Goal: Transaction & Acquisition: Purchase product/service

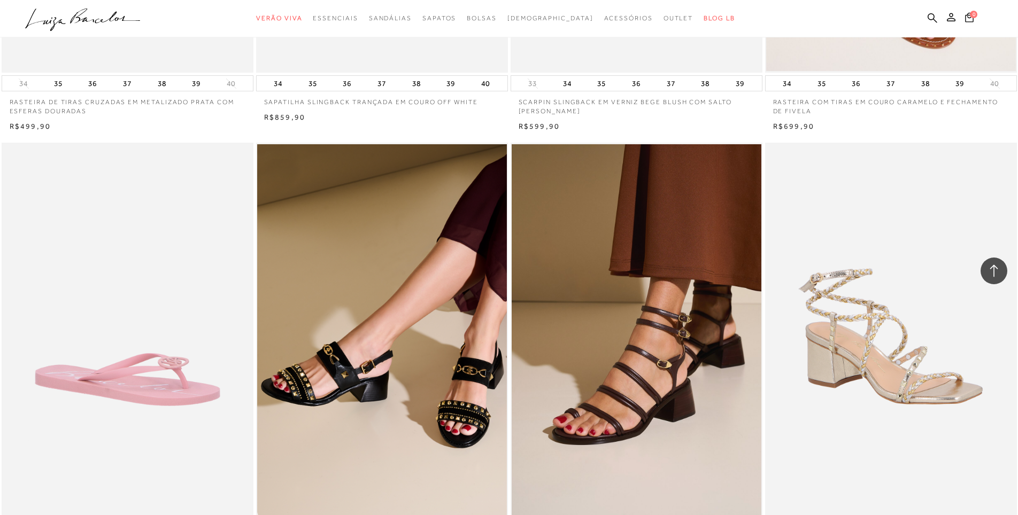
scroll to position [29186, 0]
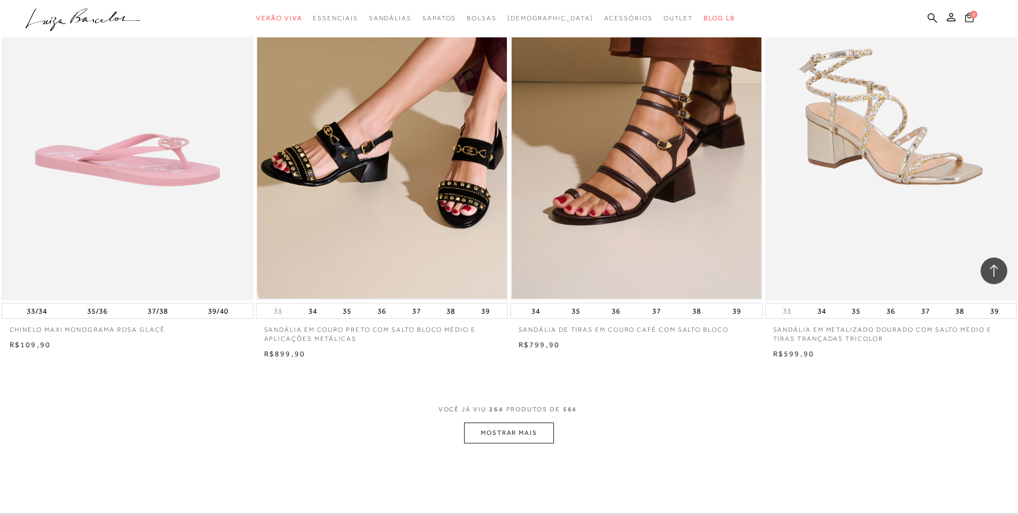
click at [529, 423] on button "MOSTRAR MAIS" at bounding box center [509, 433] width 90 height 21
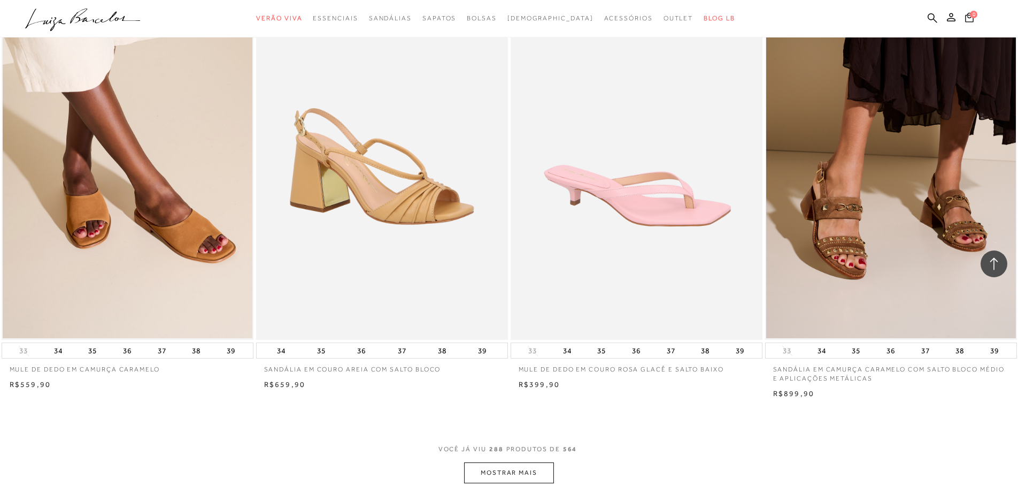
scroll to position [31847, 0]
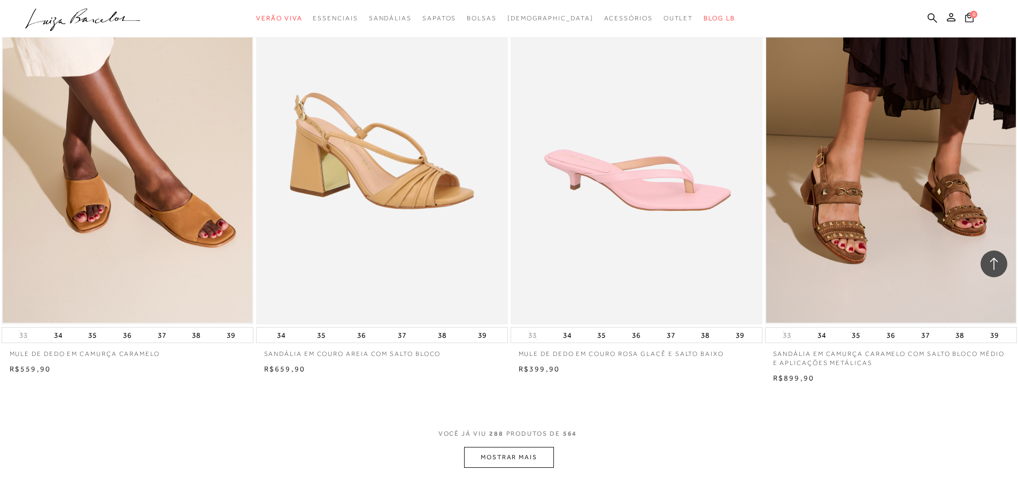
click at [519, 447] on button "MOSTRAR MAIS" at bounding box center [509, 457] width 90 height 21
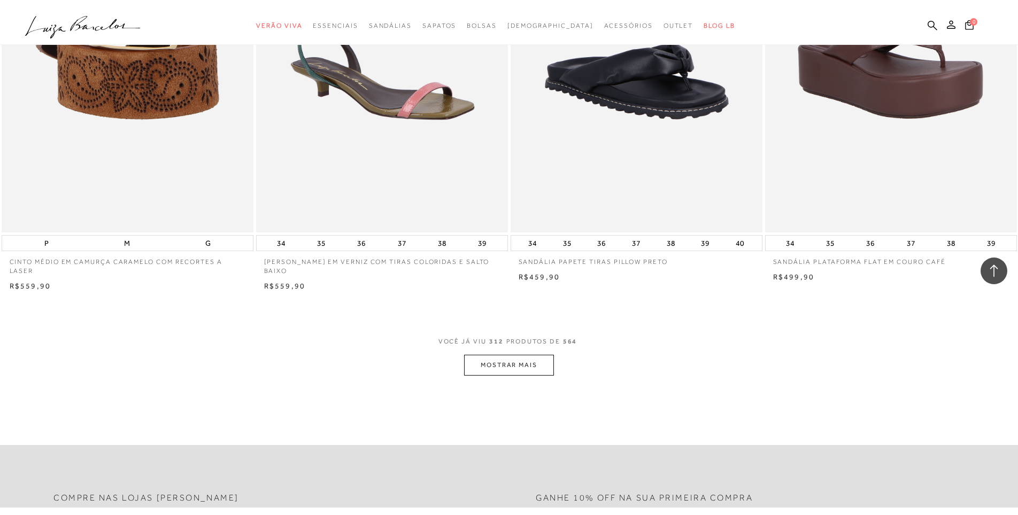
scroll to position [34674, 0]
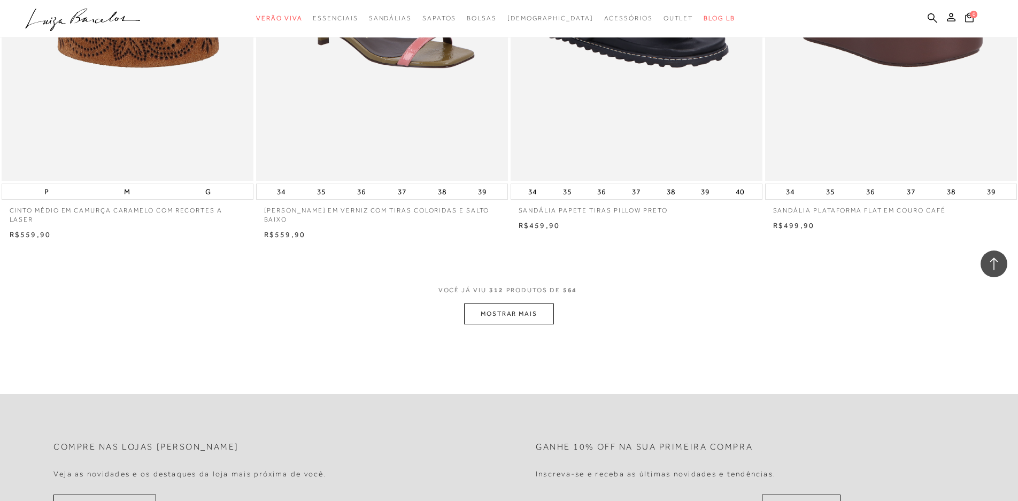
click at [532, 303] on button "MOSTRAR MAIS" at bounding box center [509, 313] width 90 height 21
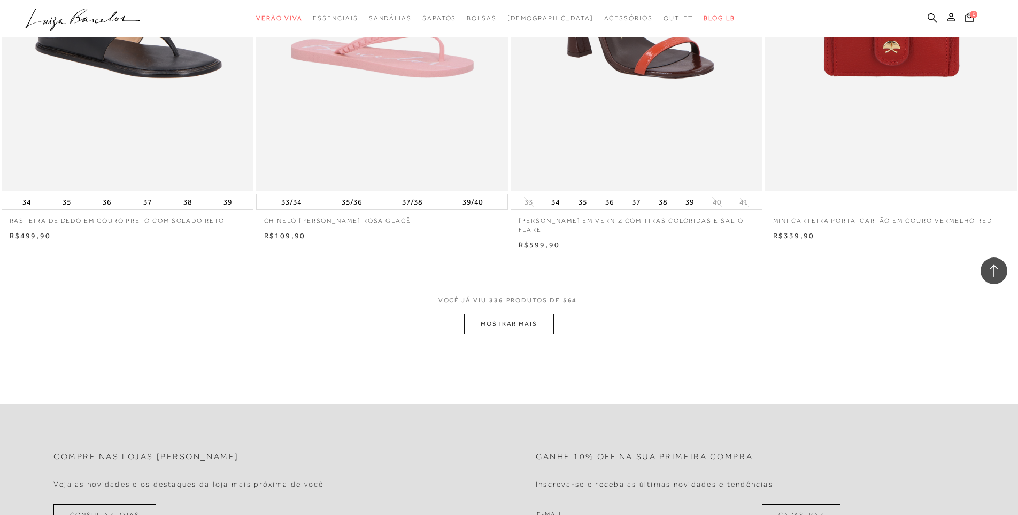
scroll to position [37339, 0]
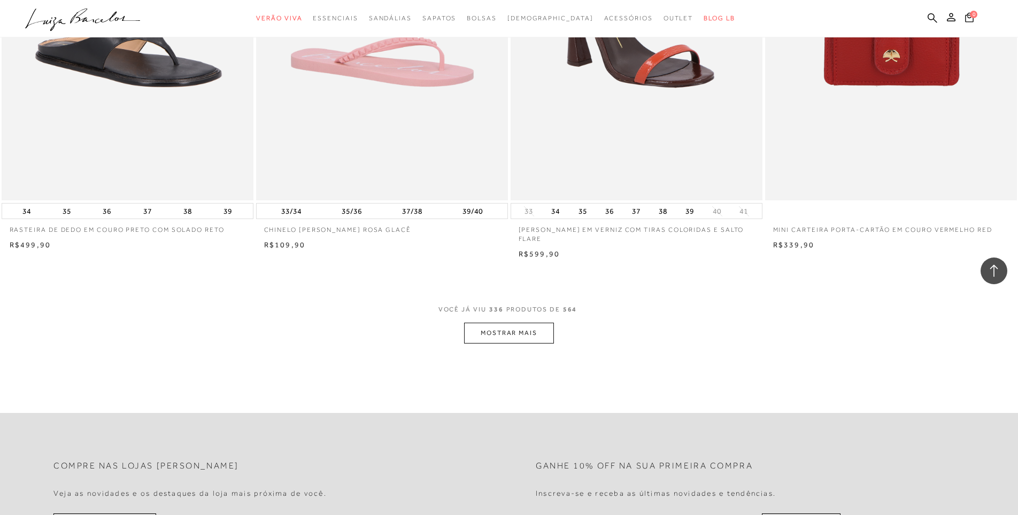
click at [518, 323] on button "MOSTRAR MAIS" at bounding box center [509, 333] width 90 height 21
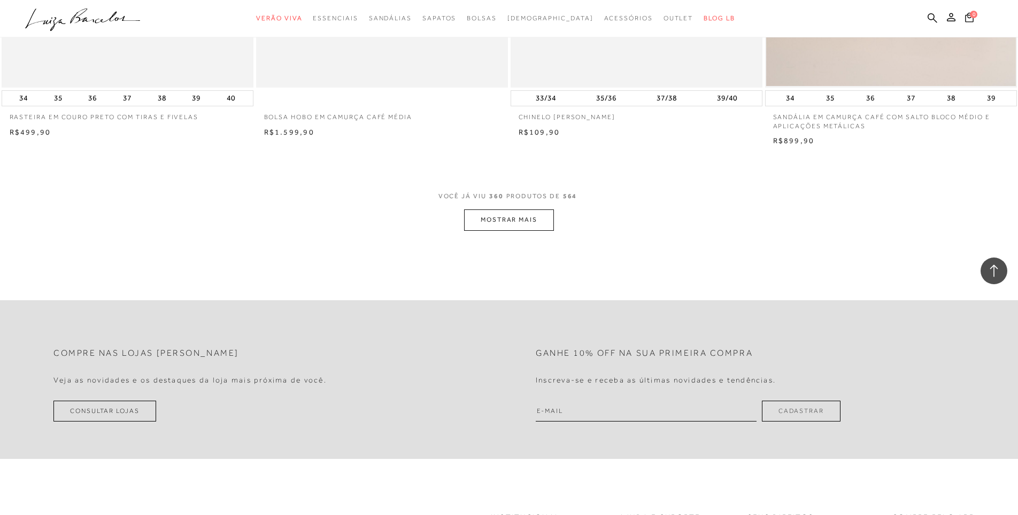
scroll to position [40059, 0]
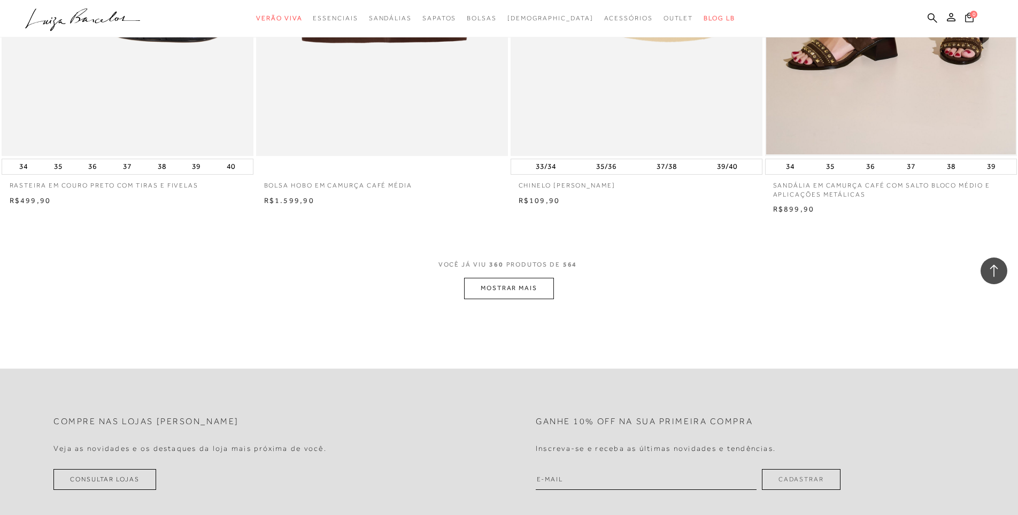
click at [517, 278] on button "MOSTRAR MAIS" at bounding box center [509, 288] width 90 height 21
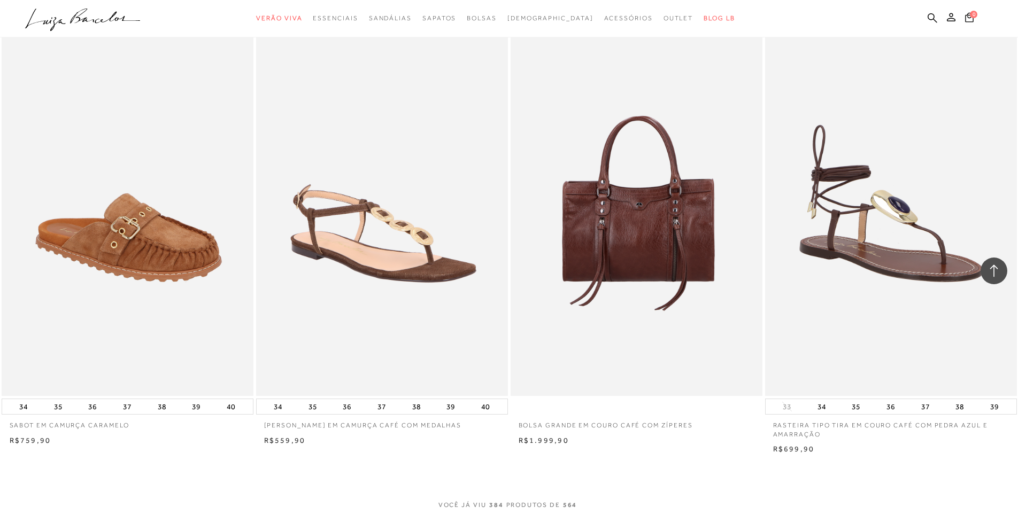
scroll to position [42505, 0]
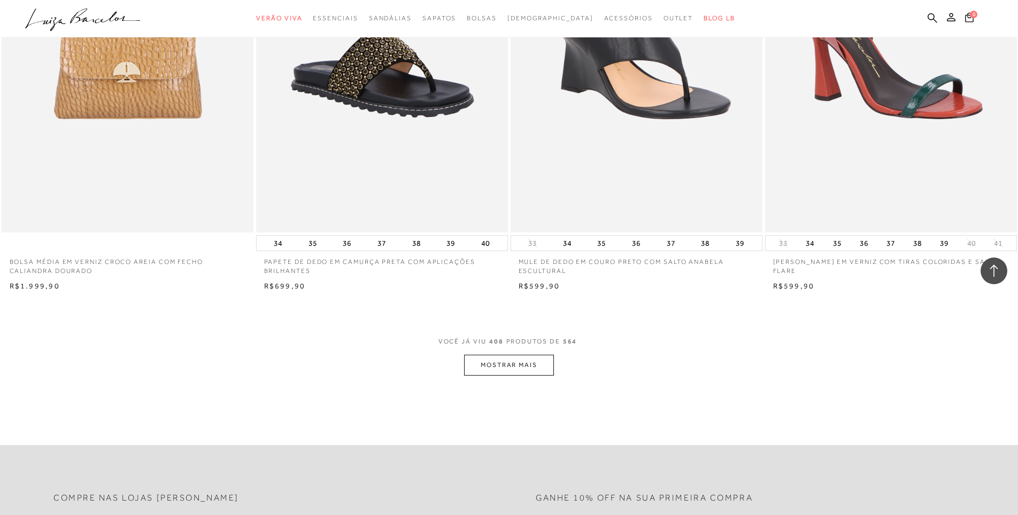
scroll to position [45342, 0]
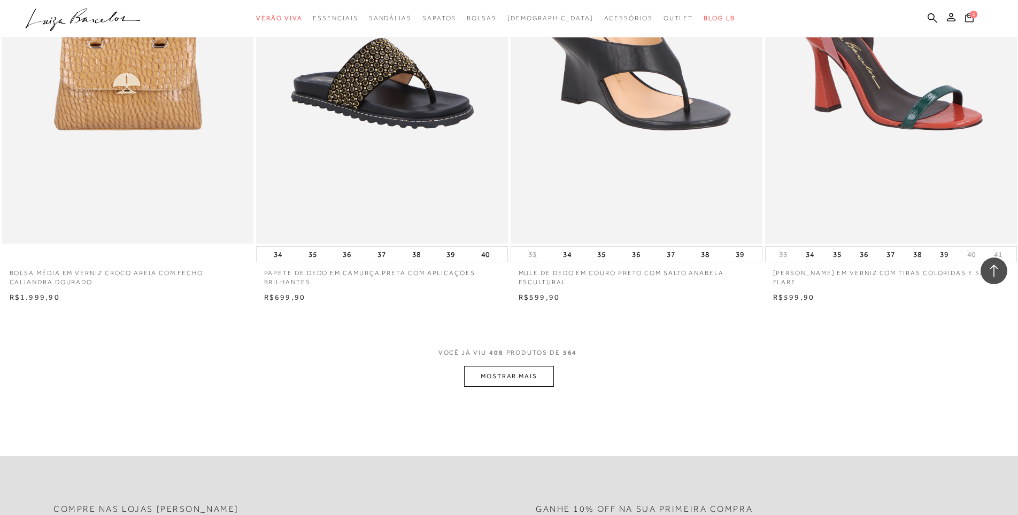
click at [529, 366] on button "MOSTRAR MAIS" at bounding box center [509, 376] width 90 height 21
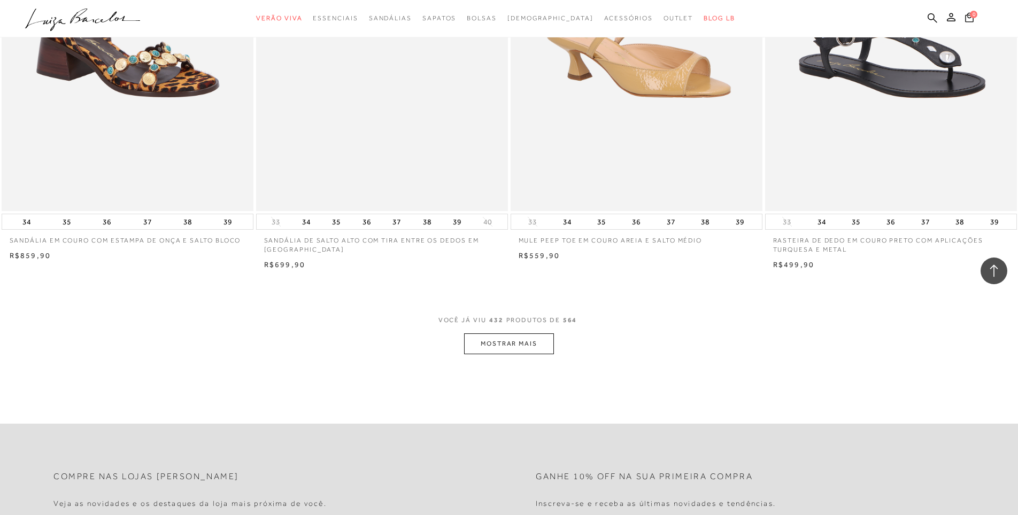
scroll to position [48152, 0]
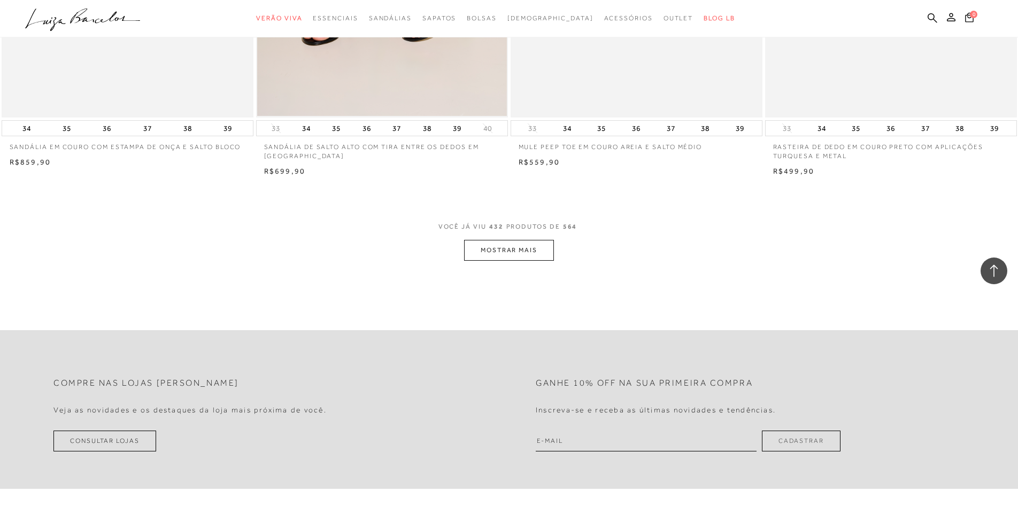
click at [510, 240] on button "MOSTRAR MAIS" at bounding box center [509, 250] width 90 height 21
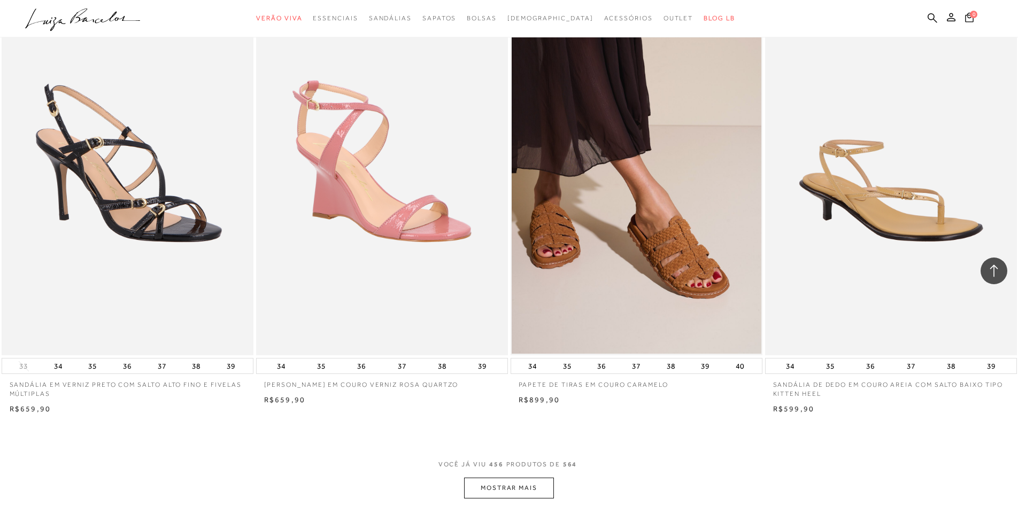
scroll to position [50629, 0]
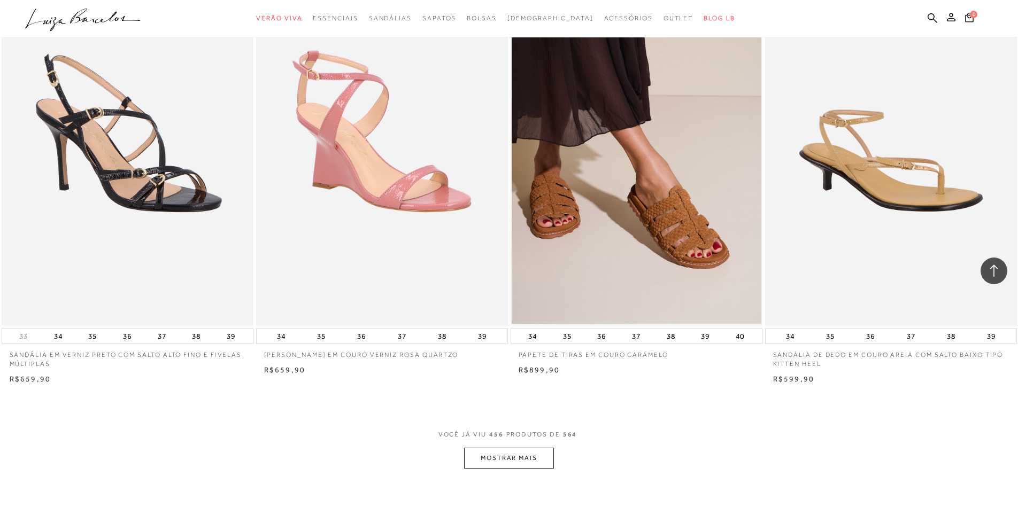
click at [516, 448] on button "MOSTRAR MAIS" at bounding box center [509, 458] width 90 height 21
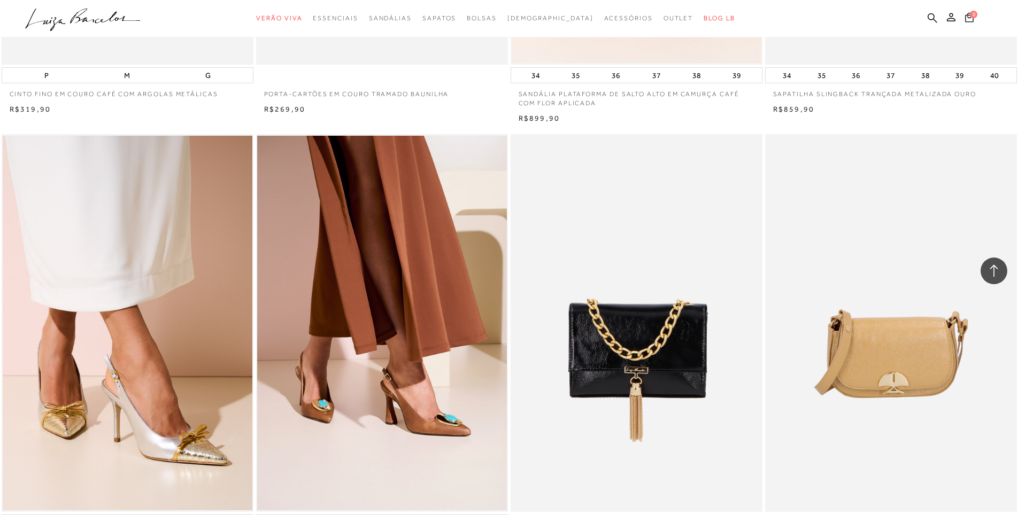
scroll to position [53273, 0]
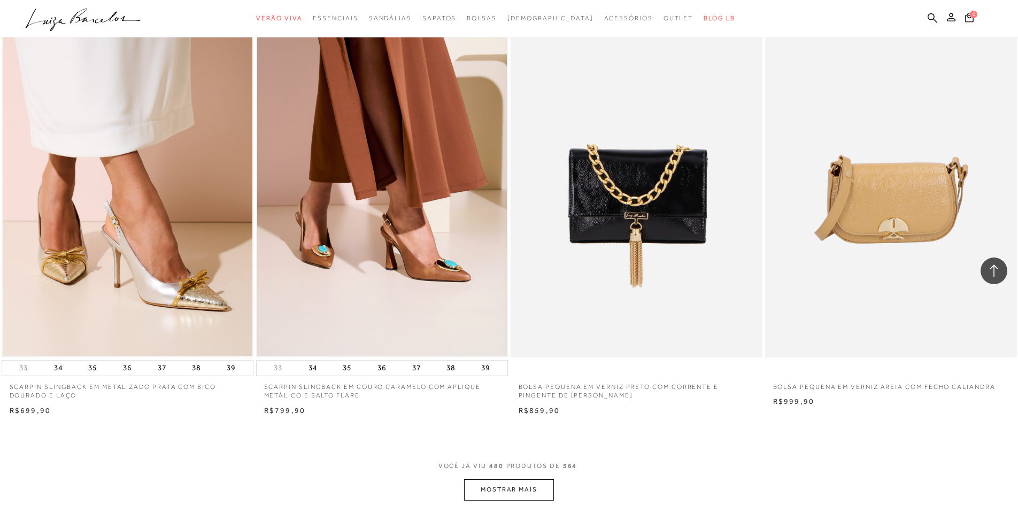
click at [530, 480] on button "MOSTRAR MAIS" at bounding box center [509, 490] width 90 height 21
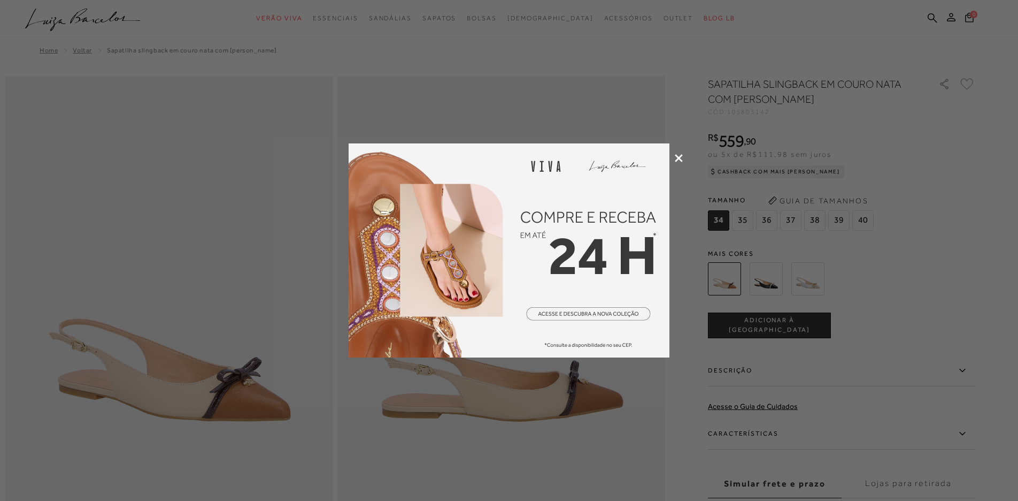
drag, startPoint x: 682, startPoint y: 159, endPoint x: 668, endPoint y: 153, distance: 15.1
click at [682, 159] on icon at bounding box center [679, 158] width 8 height 8
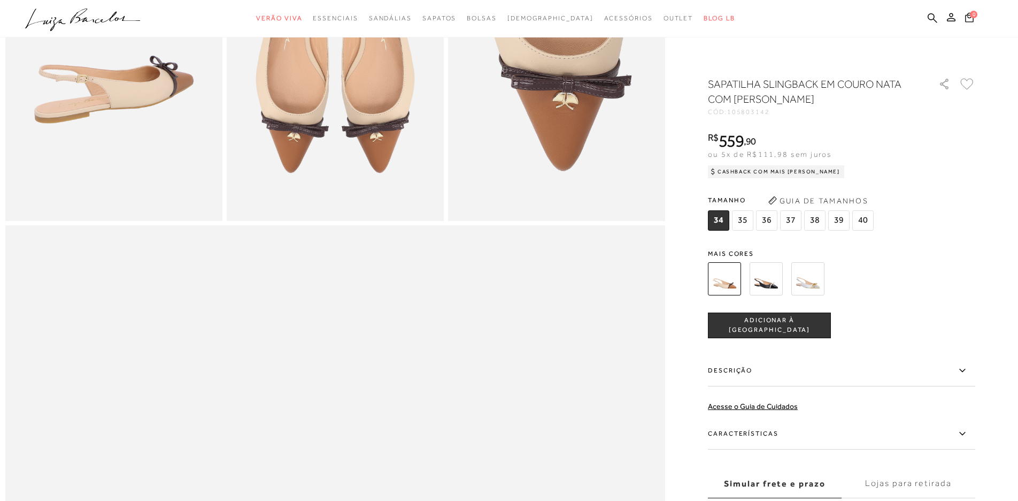
scroll to position [676, 0]
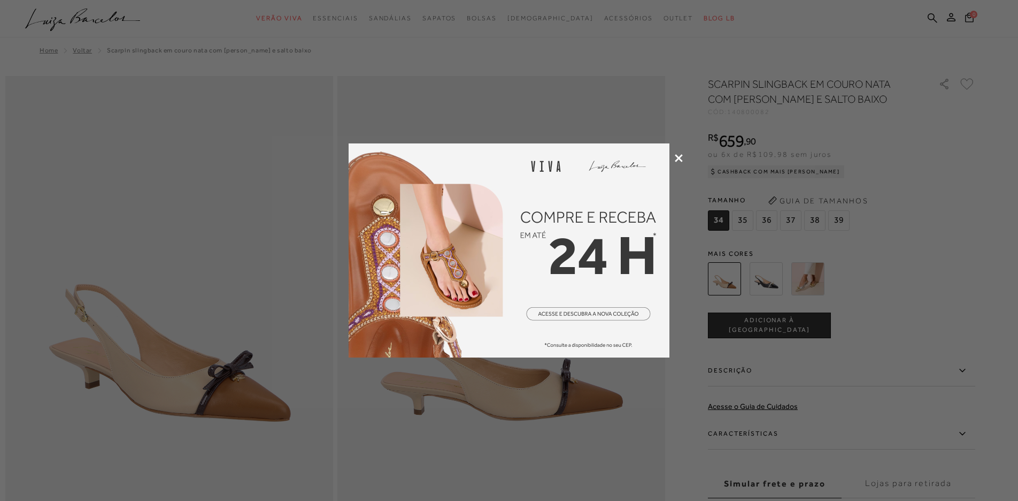
click at [676, 157] on icon at bounding box center [679, 158] width 8 height 8
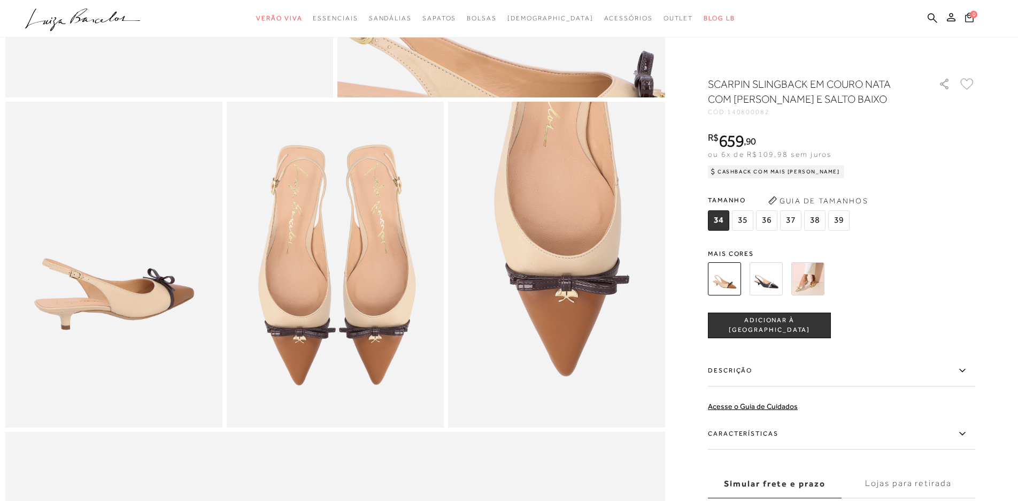
scroll to position [473, 0]
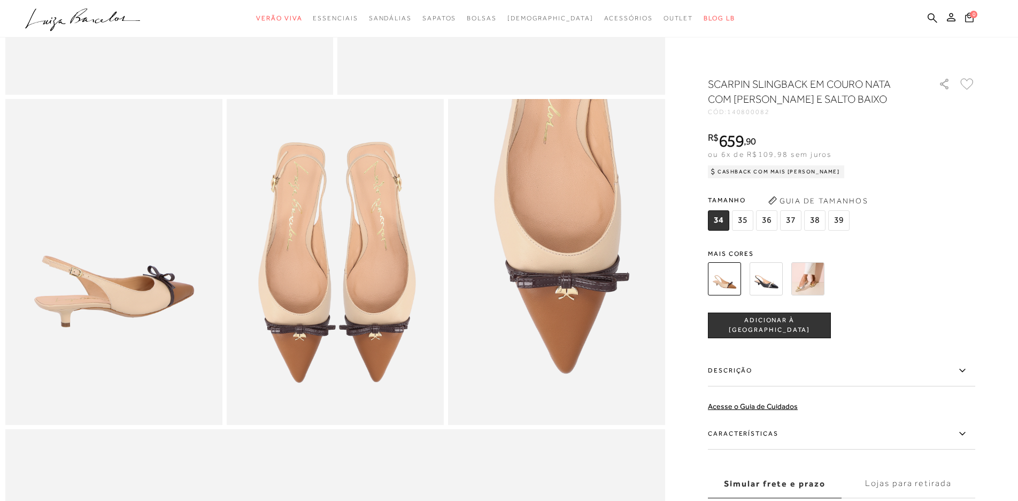
click at [756, 279] on img at bounding box center [766, 278] width 33 height 33
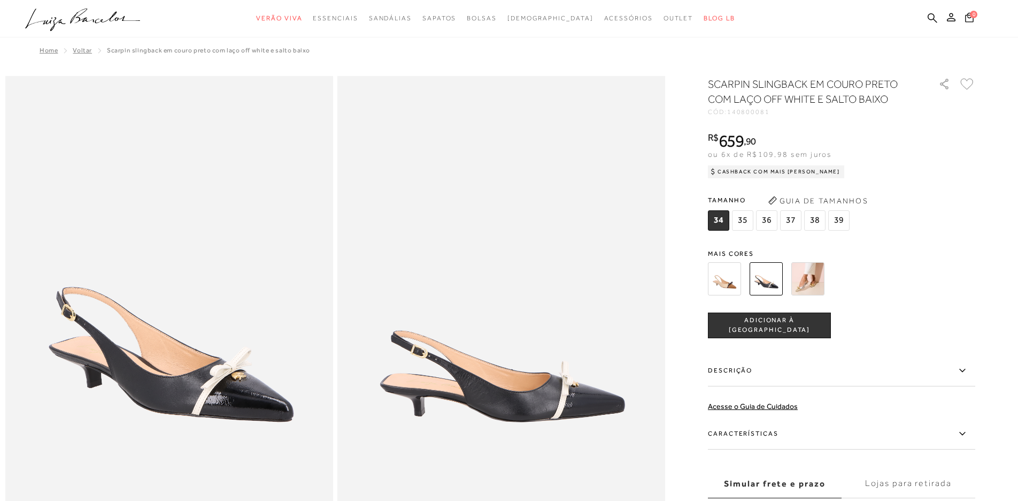
click at [808, 280] on img at bounding box center [807, 278] width 33 height 33
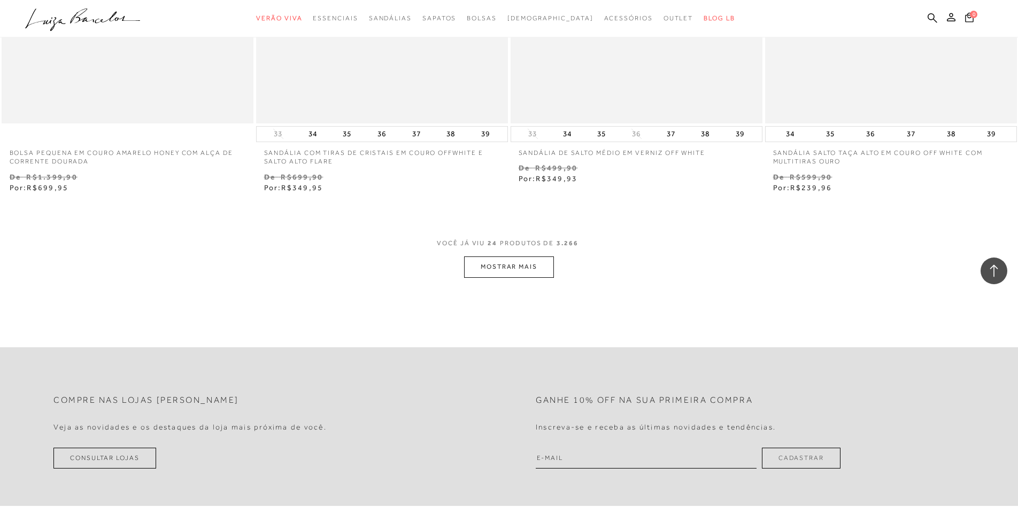
scroll to position [2629, 0]
click at [529, 260] on button "MOSTRAR MAIS" at bounding box center [509, 265] width 90 height 21
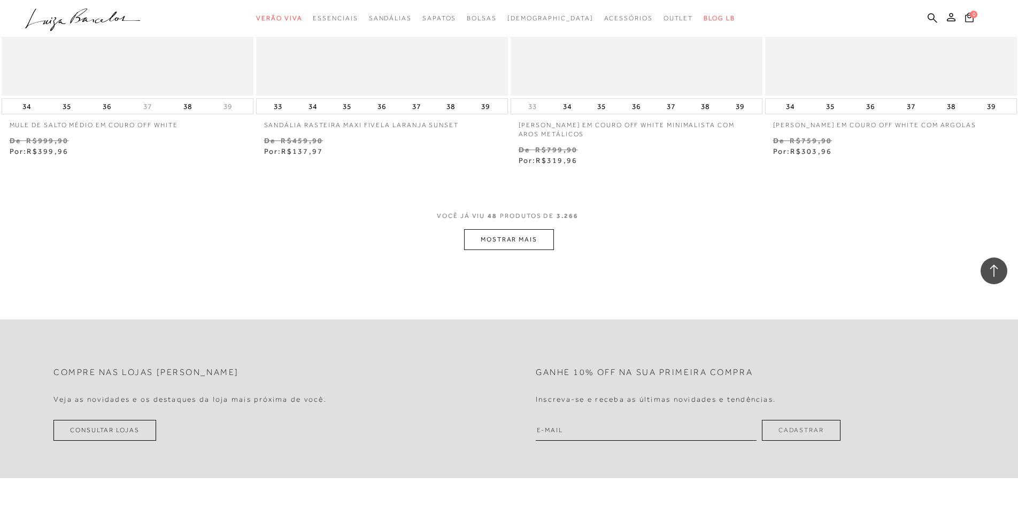
click at [495, 229] on button "MOSTRAR MAIS" at bounding box center [509, 239] width 90 height 21
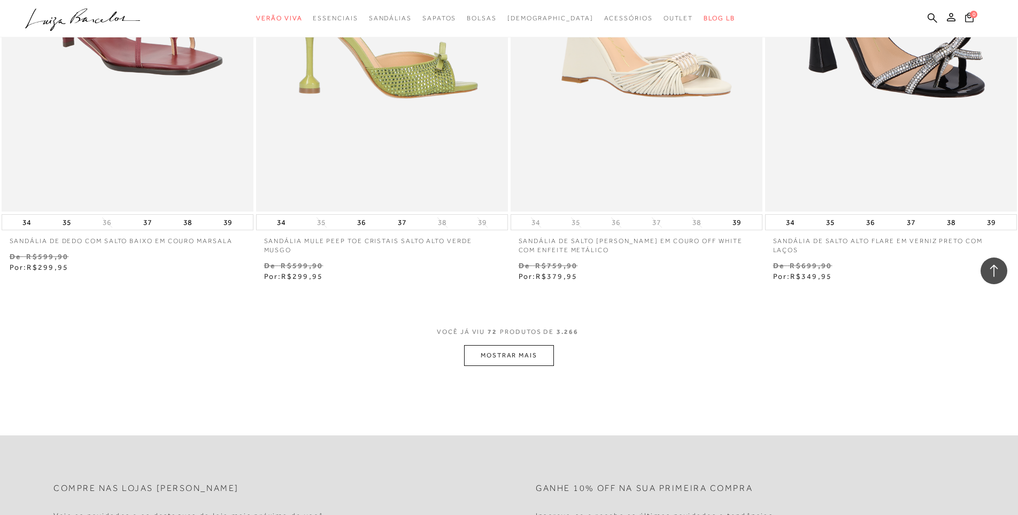
scroll to position [8047, 0]
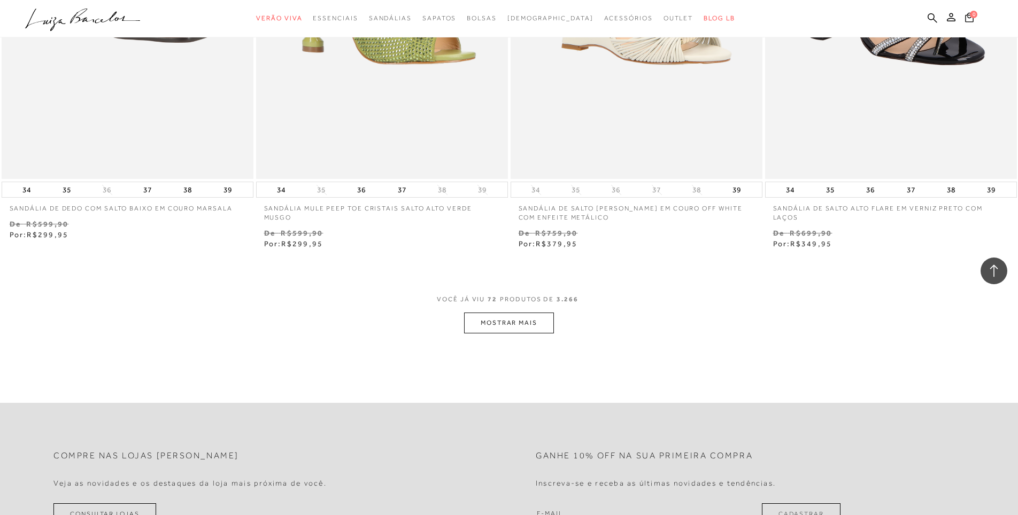
click at [522, 313] on button "MOSTRAR MAIS" at bounding box center [509, 323] width 90 height 21
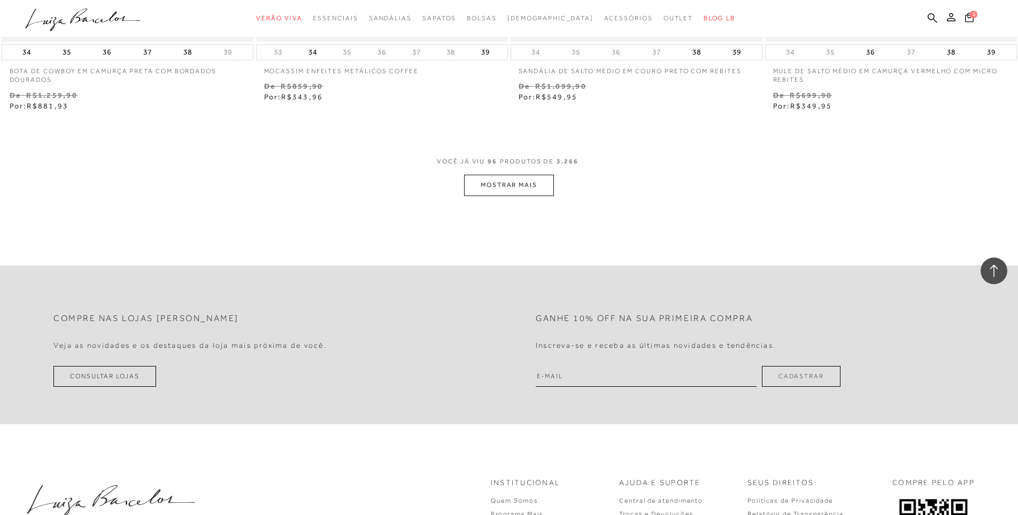
scroll to position [10948, 0]
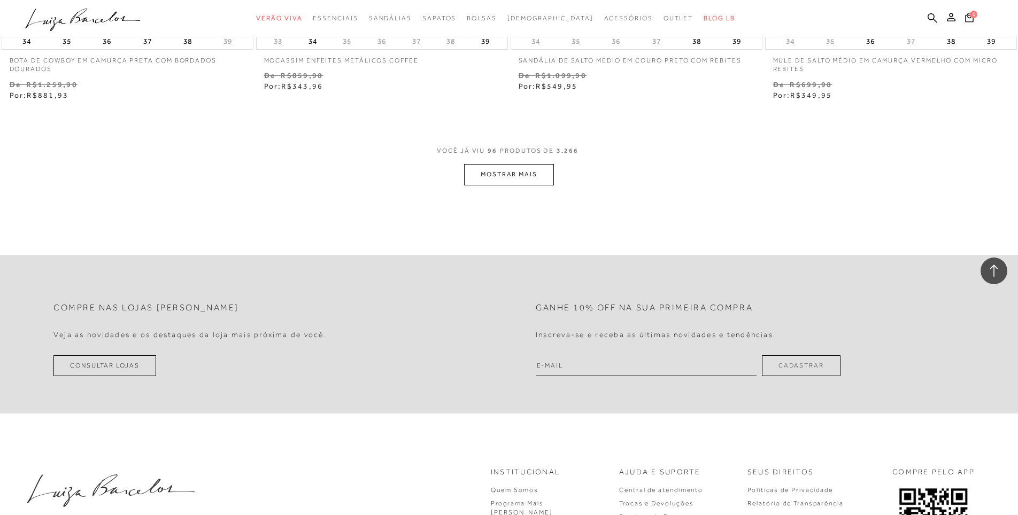
click at [519, 164] on button "MOSTRAR MAIS" at bounding box center [509, 174] width 90 height 21
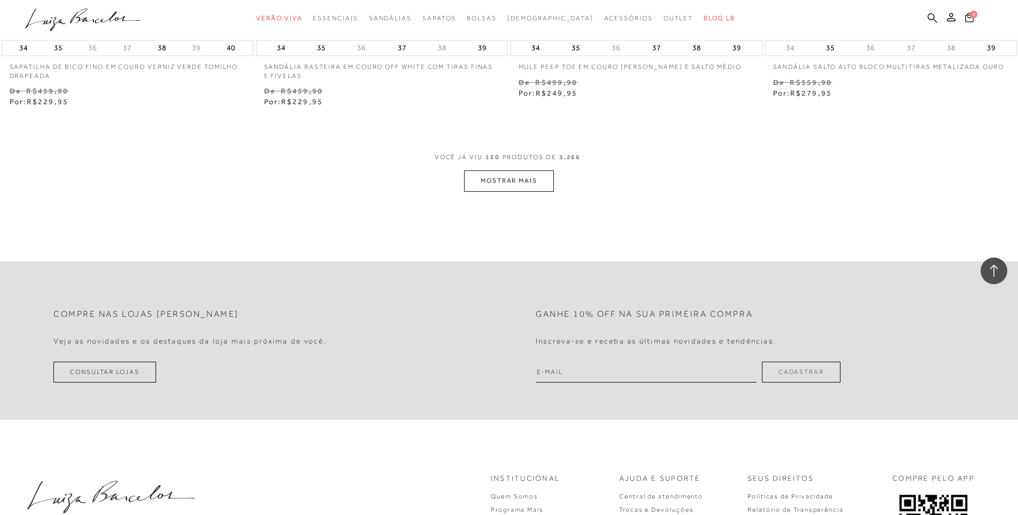
scroll to position [13704, 0]
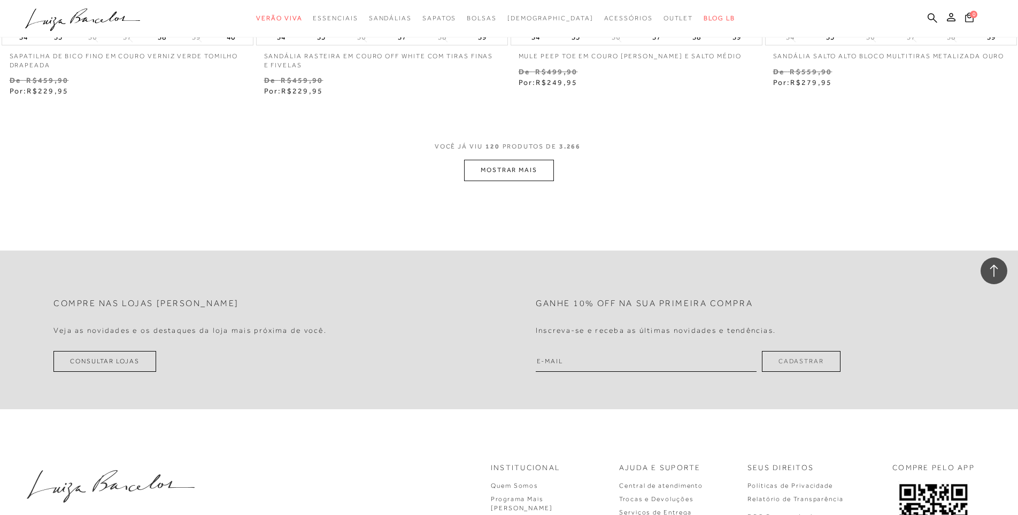
click at [506, 160] on button "MOSTRAR MAIS" at bounding box center [509, 170] width 90 height 21
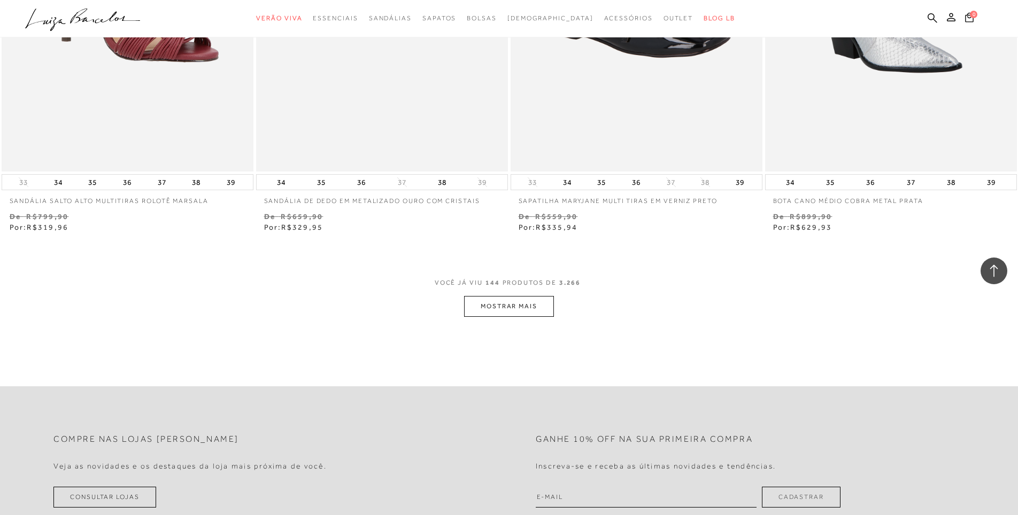
scroll to position [16318, 0]
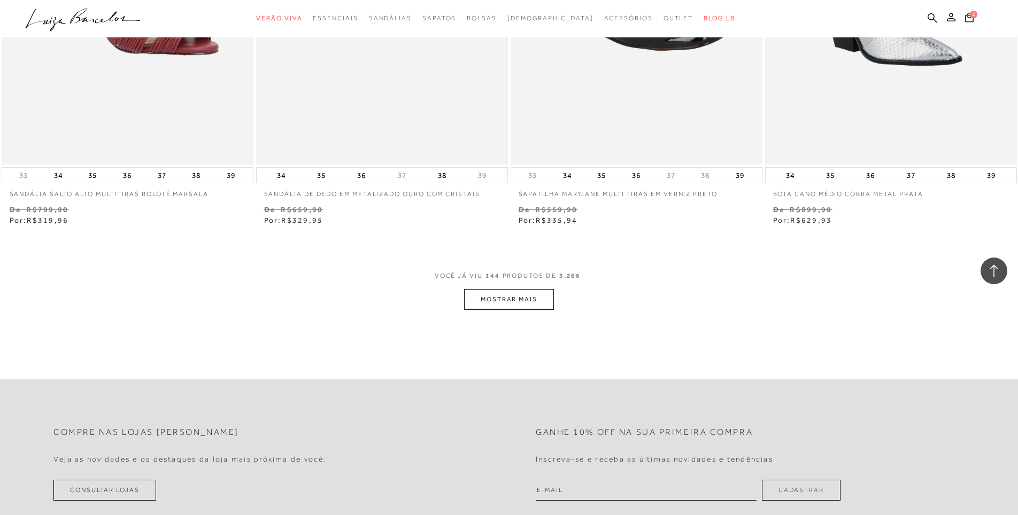
click at [525, 289] on button "MOSTRAR MAIS" at bounding box center [509, 299] width 90 height 21
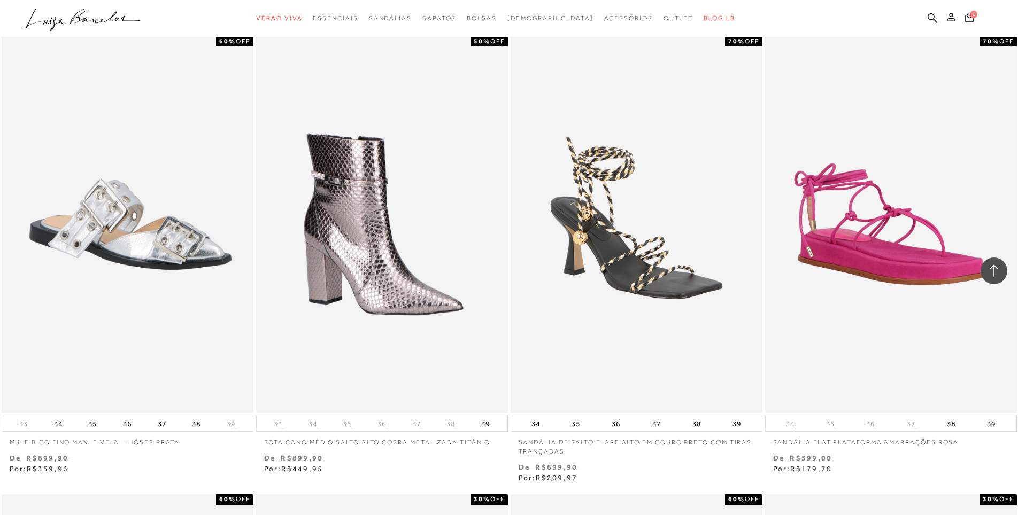
scroll to position [9360, 0]
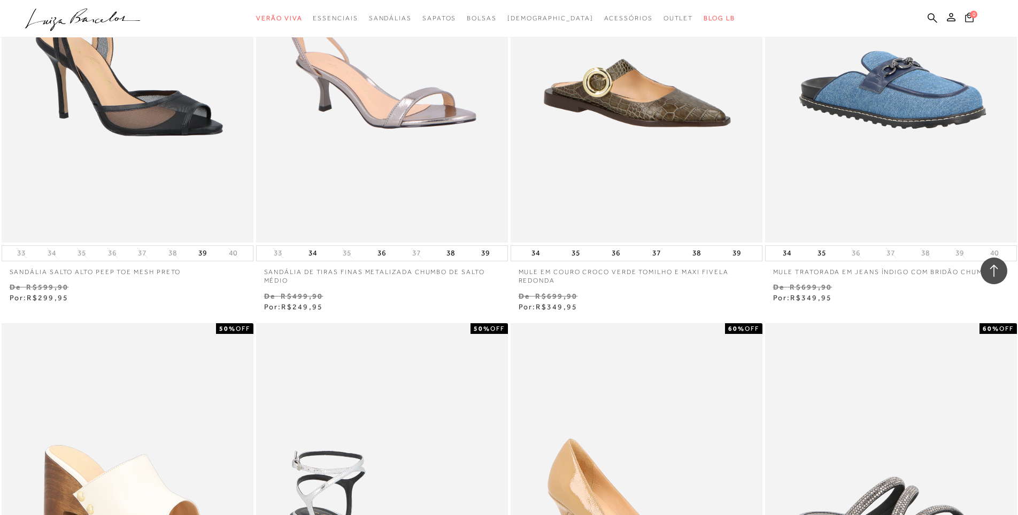
click at [997, 270] on icon at bounding box center [994, 271] width 14 height 14
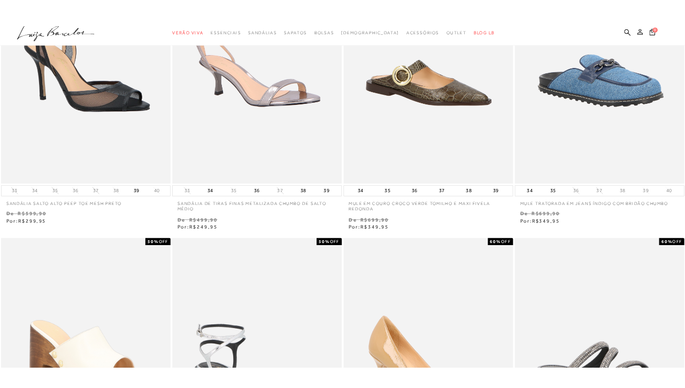
scroll to position [0, 0]
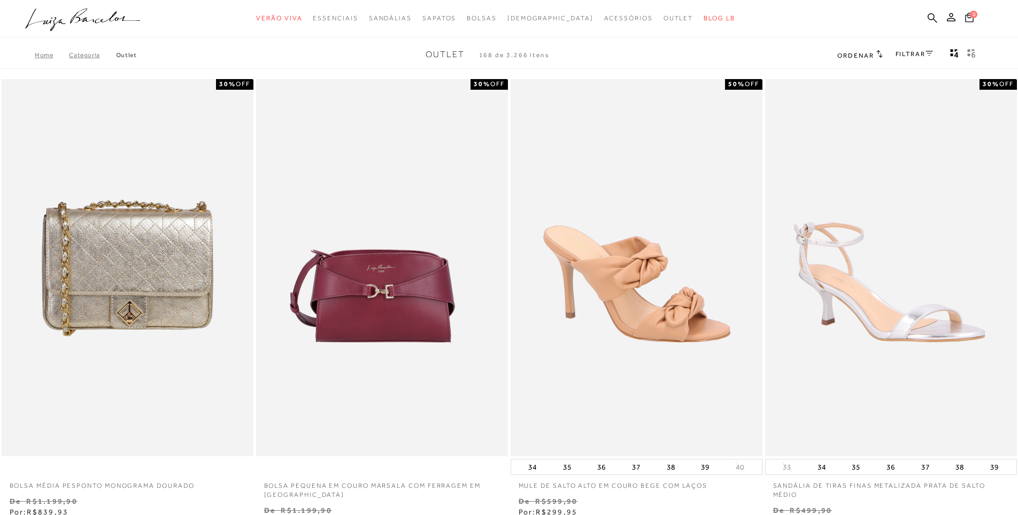
click at [910, 55] on link "FILTRAR" at bounding box center [914, 53] width 37 height 7
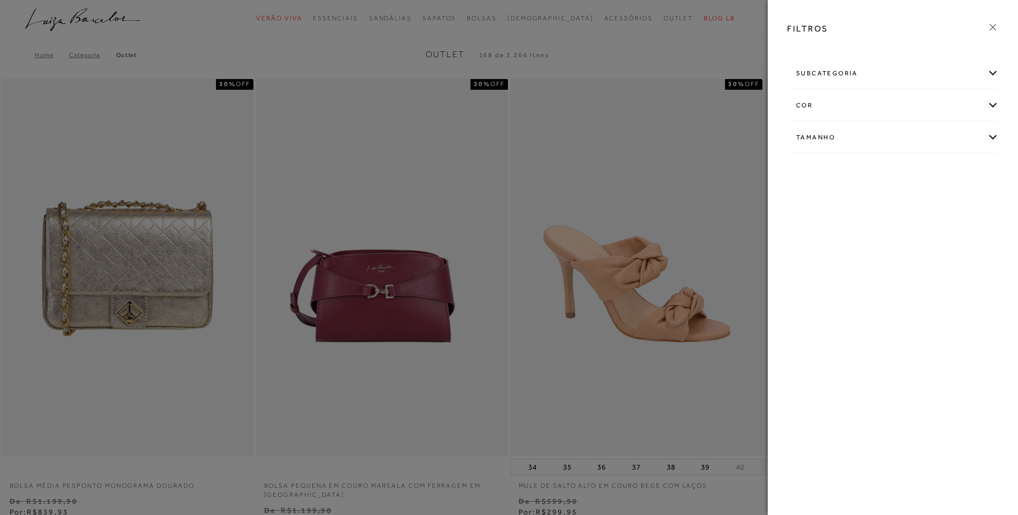
click at [864, 140] on div "Tamanho" at bounding box center [893, 138] width 211 height 28
click at [881, 229] on span "37" at bounding box center [875, 229] width 16 height 8
click at [875, 229] on input "37" at bounding box center [869, 230] width 11 height 11
checkbox input "true"
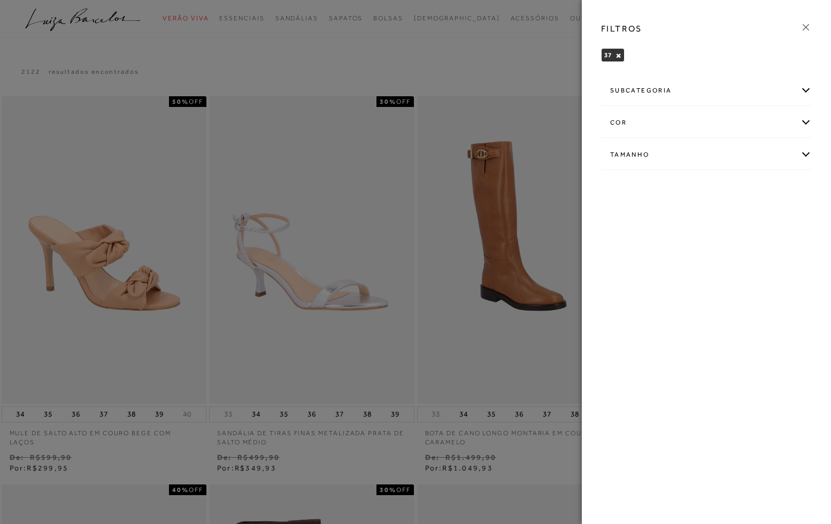
click at [812, 28] on div "FILTROS" at bounding box center [706, 29] width 228 height 28
click at [804, 29] on icon at bounding box center [806, 27] width 12 height 12
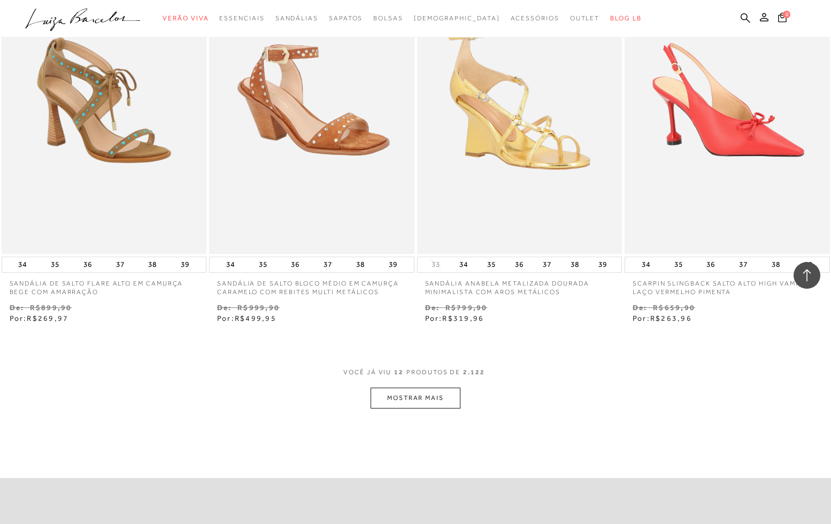
scroll to position [929, 0]
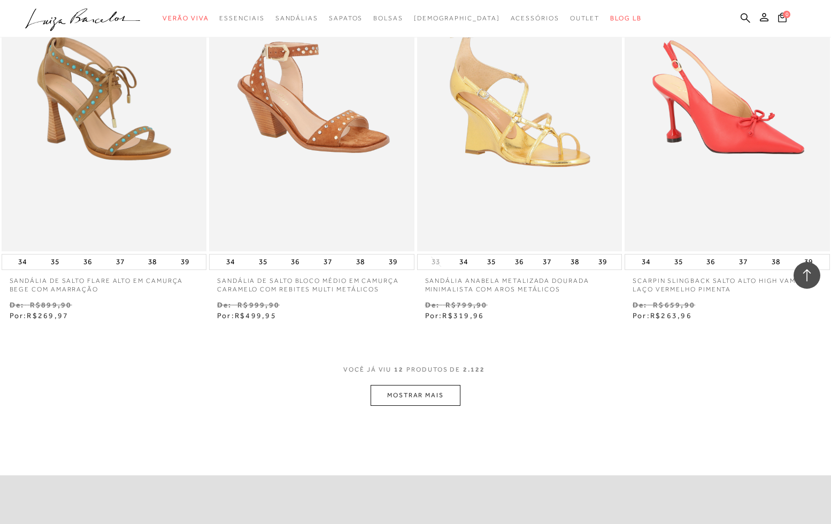
click at [425, 395] on button "MOSTRAR MAIS" at bounding box center [416, 395] width 90 height 21
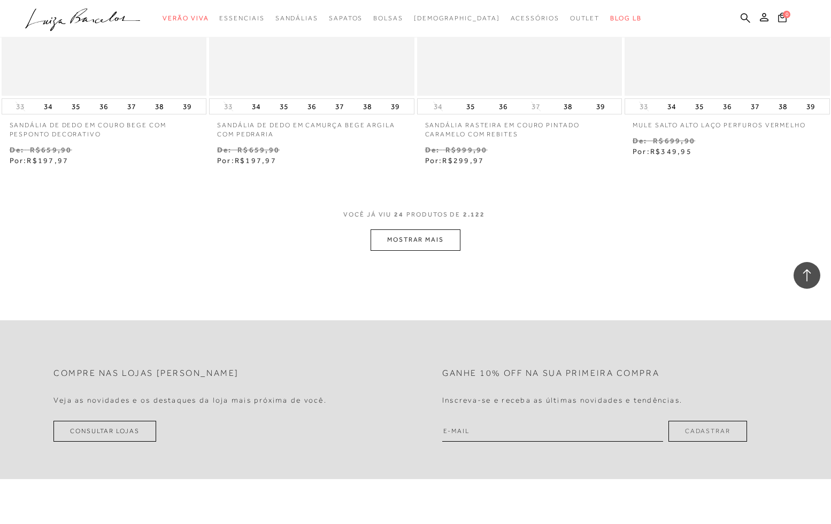
scroll to position [2291, 0]
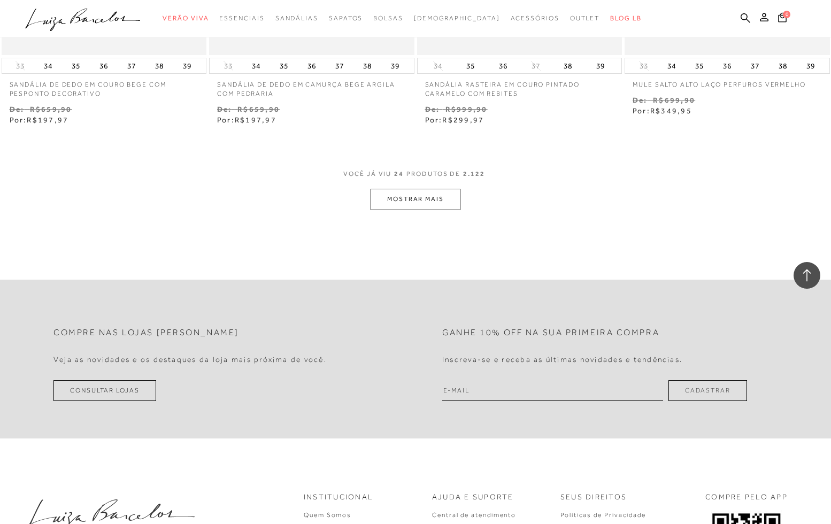
click at [437, 193] on button "MOSTRAR MAIS" at bounding box center [416, 199] width 90 height 21
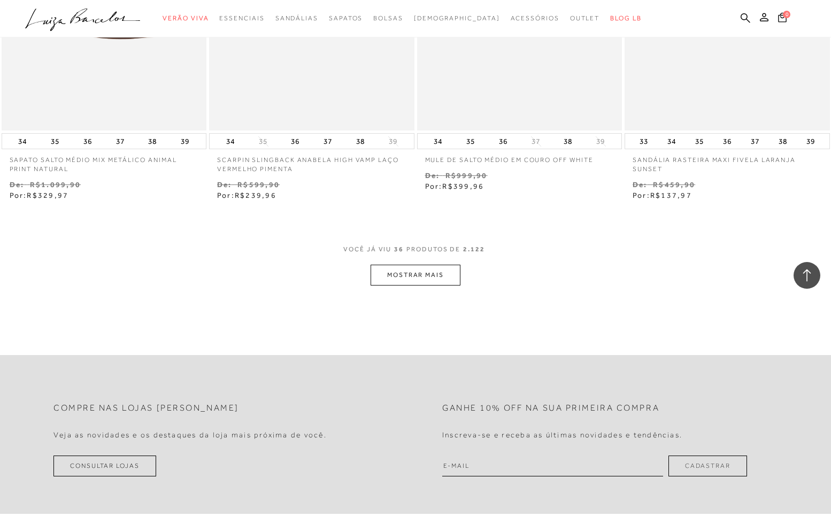
scroll to position [3419, 0]
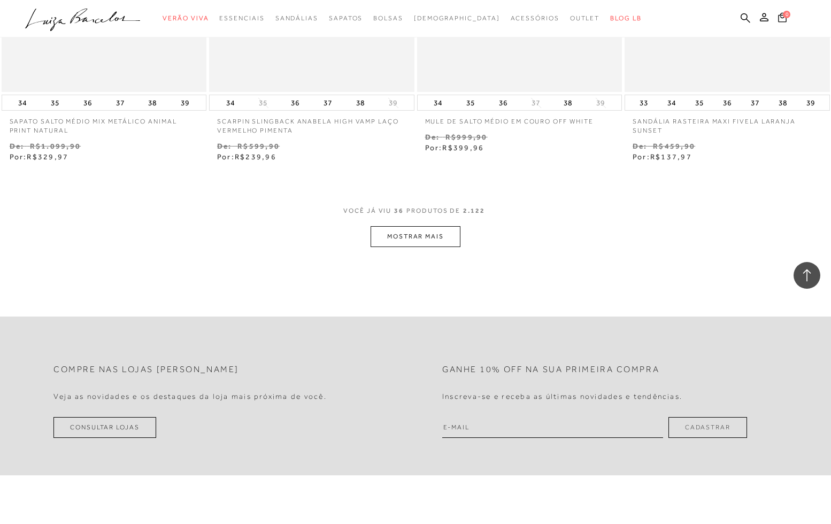
click at [434, 226] on button "MOSTRAR MAIS" at bounding box center [416, 236] width 90 height 21
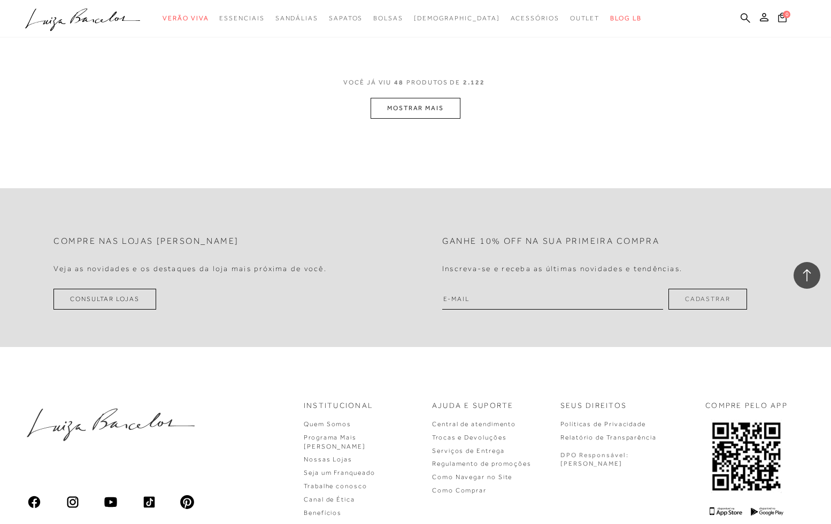
scroll to position [4724, 0]
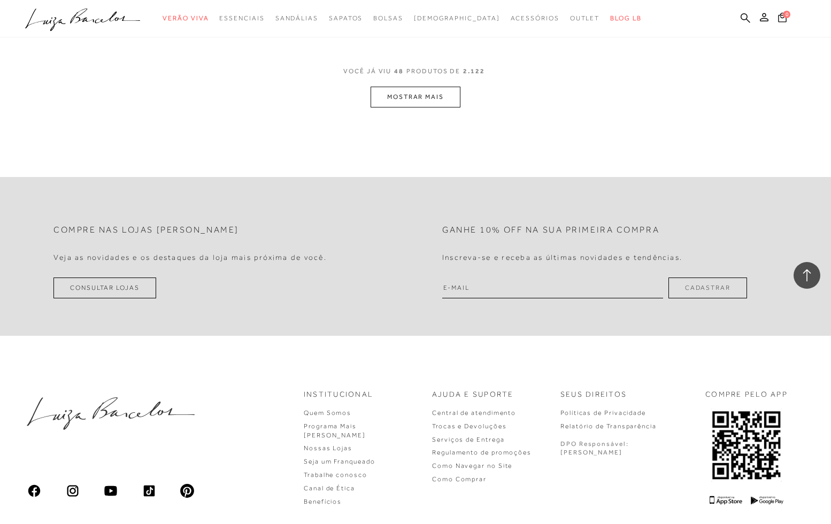
click at [422, 87] on button "MOSTRAR MAIS" at bounding box center [416, 97] width 90 height 21
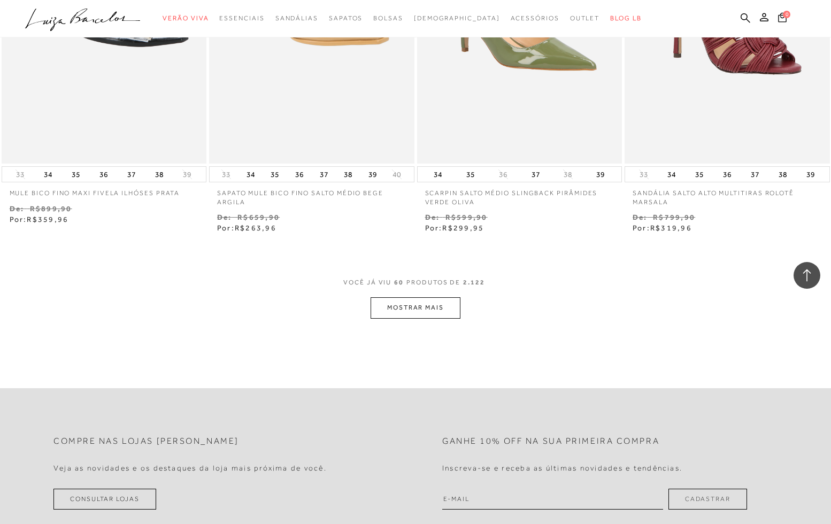
scroll to position [5730, 0]
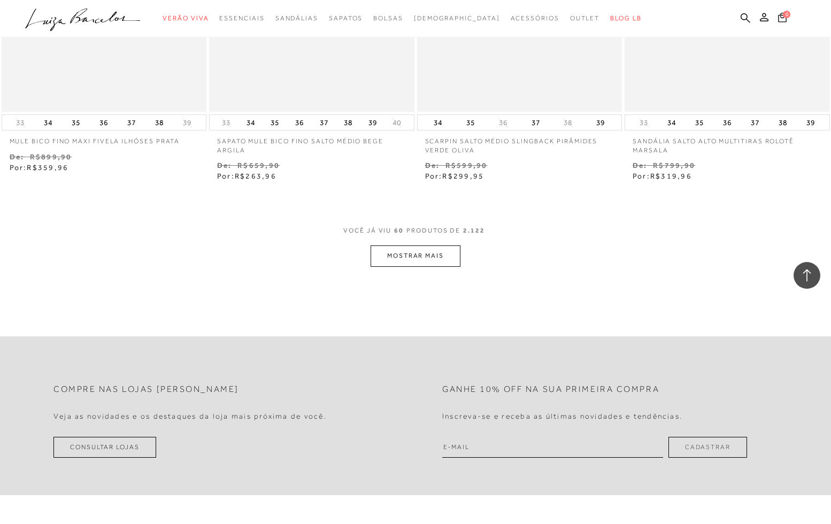
click at [441, 245] on button "MOSTRAR MAIS" at bounding box center [416, 255] width 90 height 21
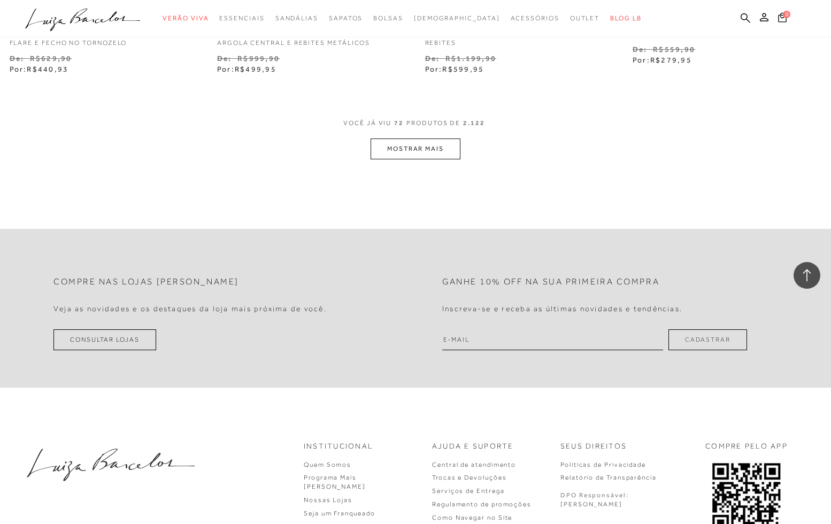
scroll to position [7006, 0]
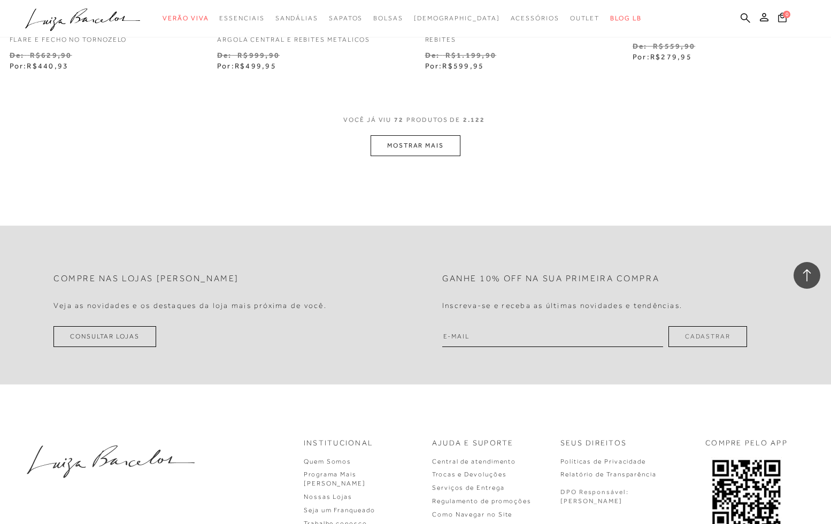
click at [413, 135] on button "MOSTRAR MAIS" at bounding box center [416, 145] width 90 height 21
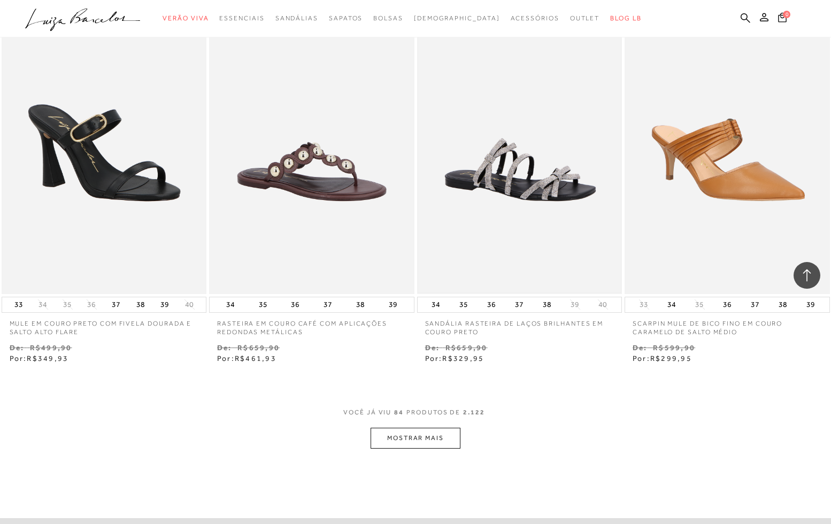
scroll to position [7879, 0]
click at [436, 428] on button "MOSTRAR MAIS" at bounding box center [416, 438] width 90 height 21
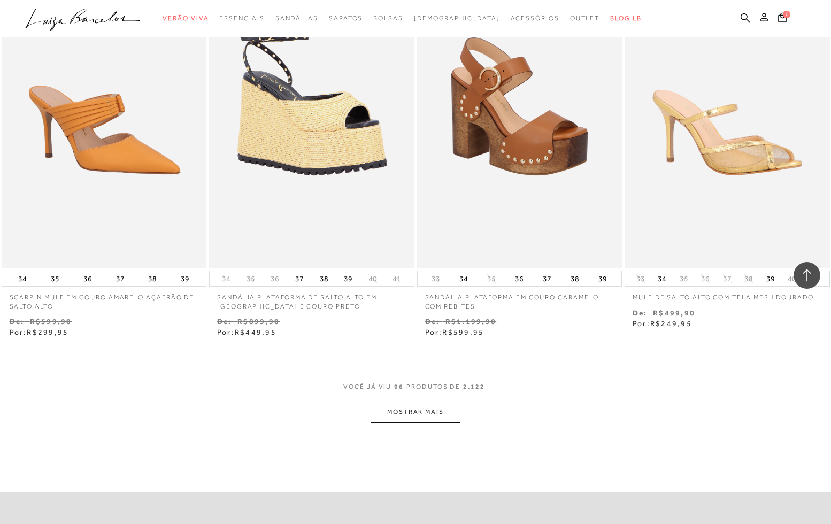
scroll to position [9073, 0]
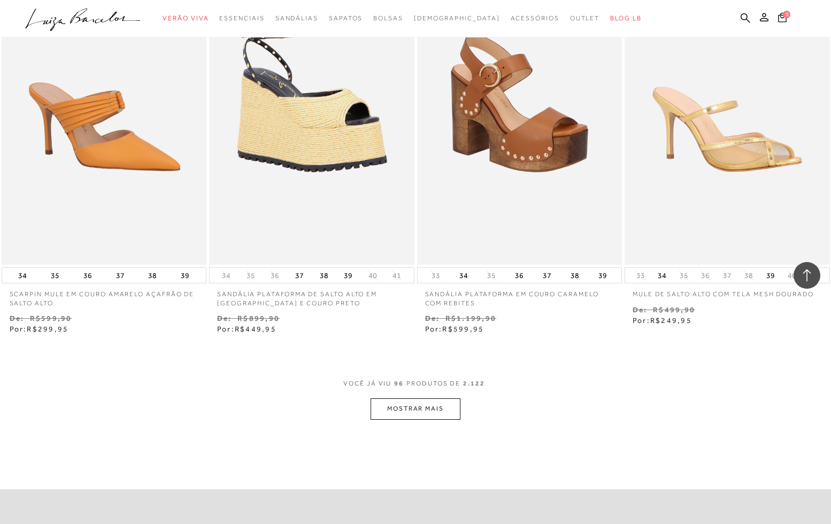
click at [439, 398] on button "MOSTRAR MAIS" at bounding box center [416, 408] width 90 height 21
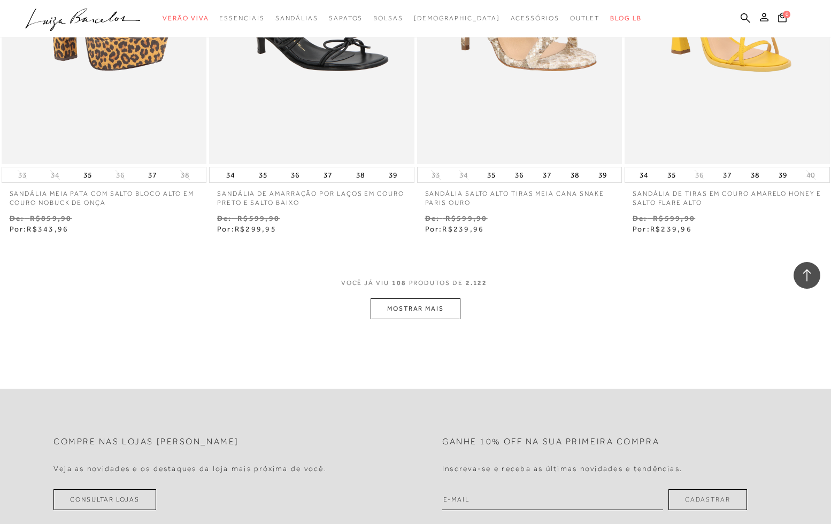
scroll to position [10360, 0]
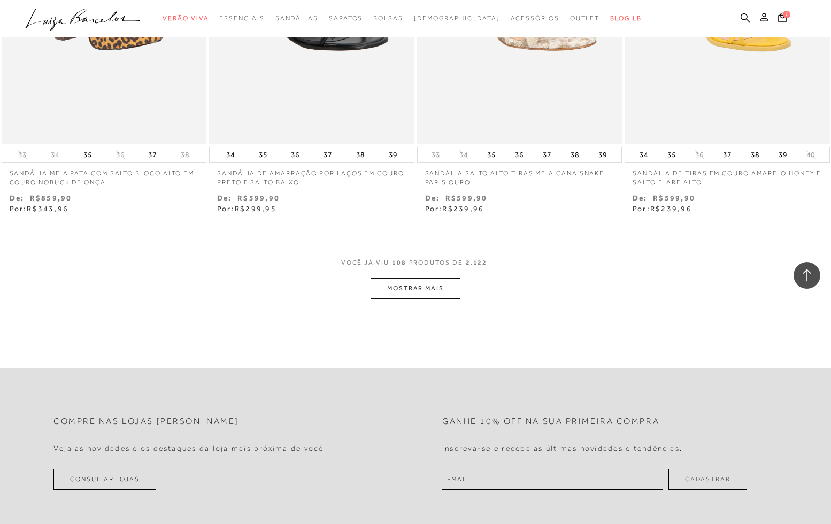
click at [425, 278] on button "MOSTRAR MAIS" at bounding box center [416, 288] width 90 height 21
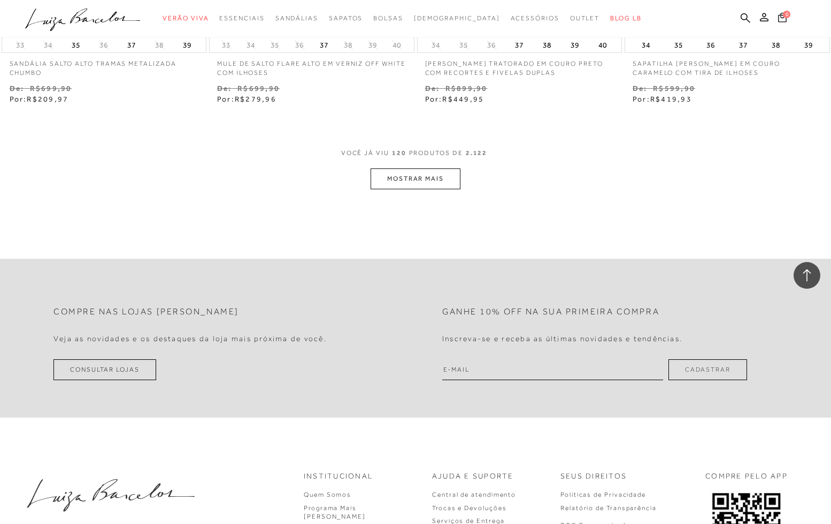
scroll to position [11648, 0]
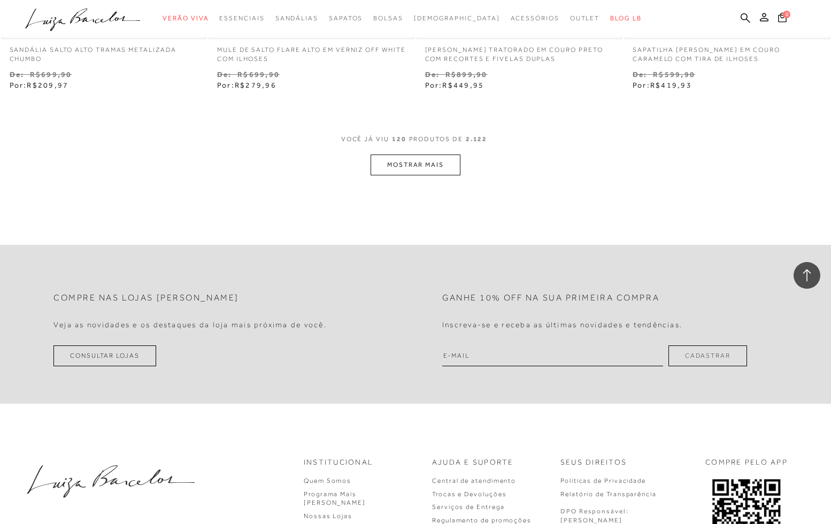
click at [412, 155] on button "MOSTRAR MAIS" at bounding box center [416, 165] width 90 height 21
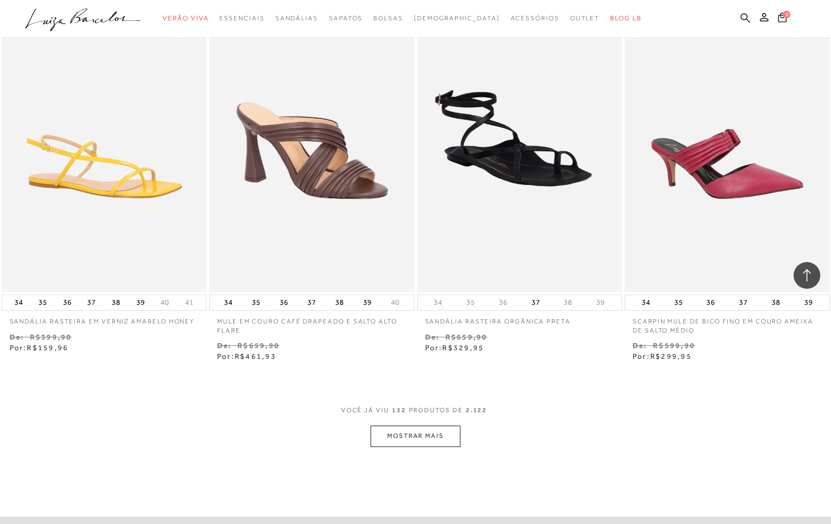
scroll to position [12545, 0]
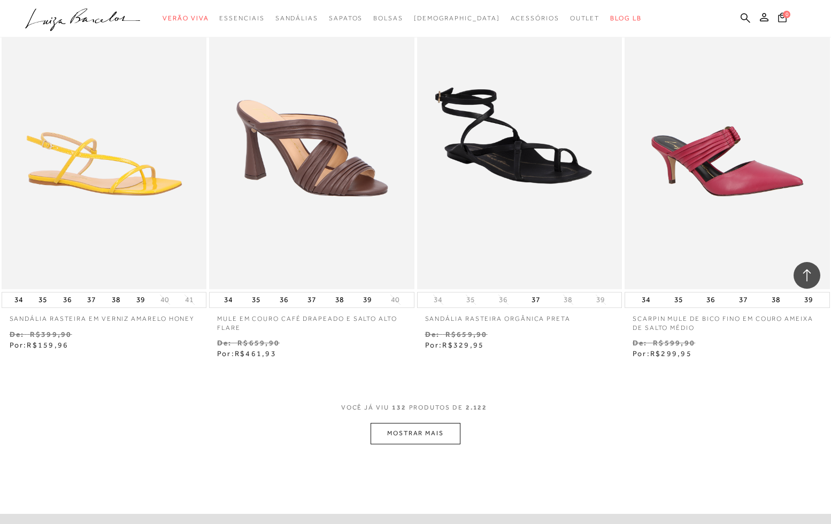
click at [429, 423] on button "MOSTRAR MAIS" at bounding box center [416, 433] width 90 height 21
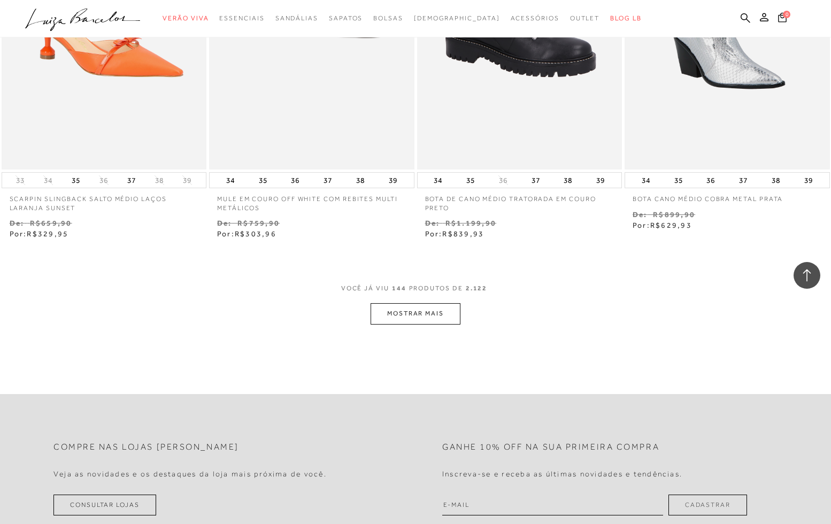
scroll to position [13866, 0]
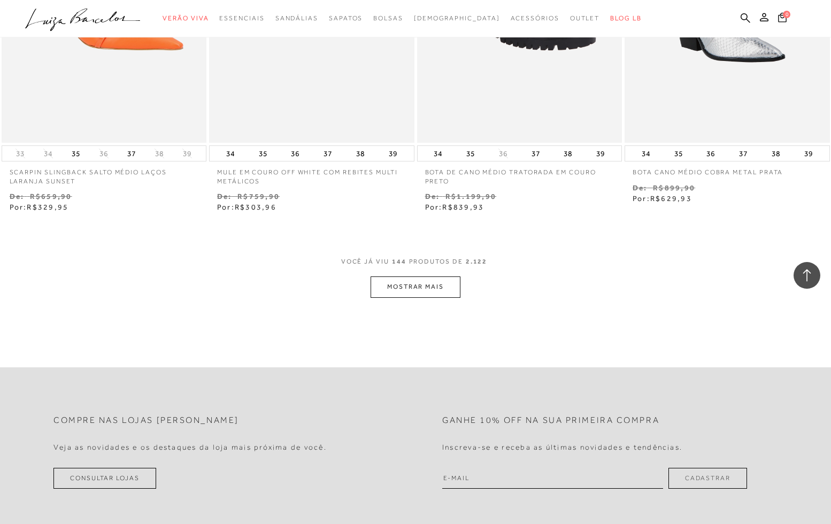
click at [438, 276] on button "MOSTRAR MAIS" at bounding box center [416, 286] width 90 height 21
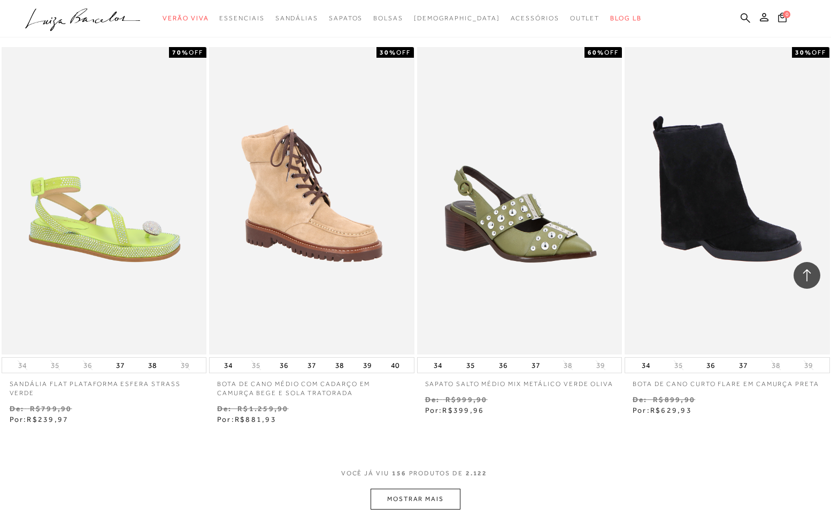
scroll to position [15074, 0]
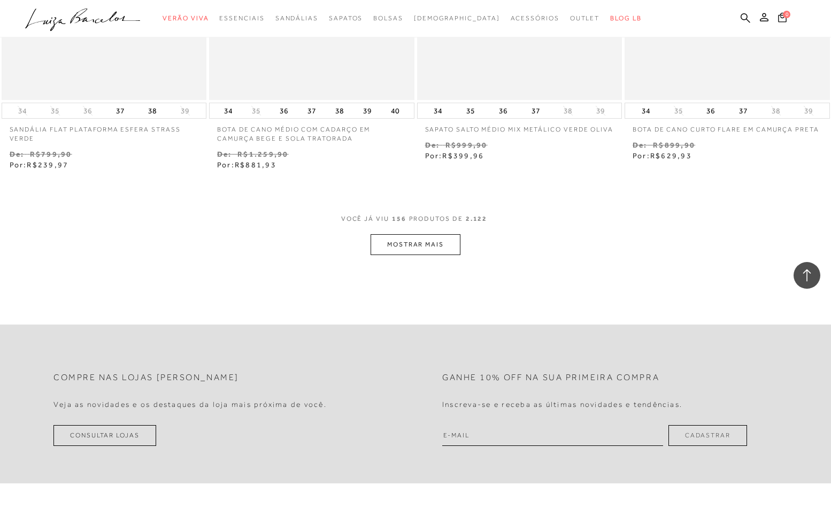
click at [427, 234] on button "MOSTRAR MAIS" at bounding box center [416, 244] width 90 height 21
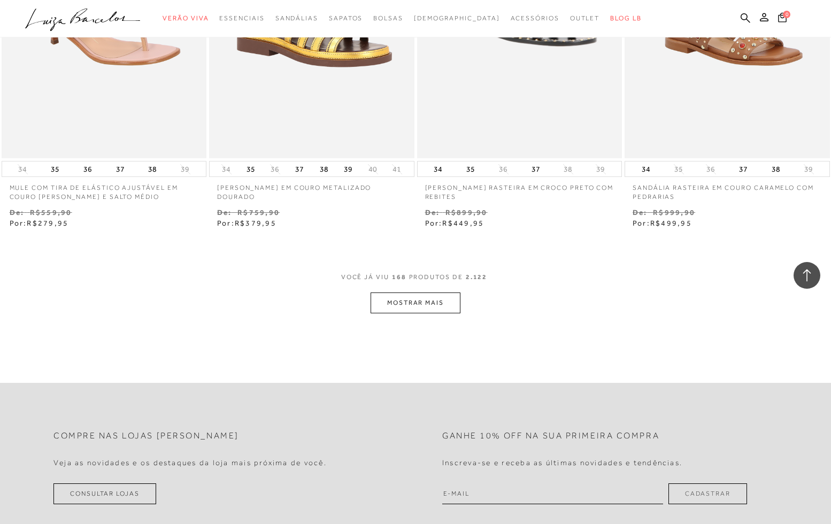
scroll to position [16235, 0]
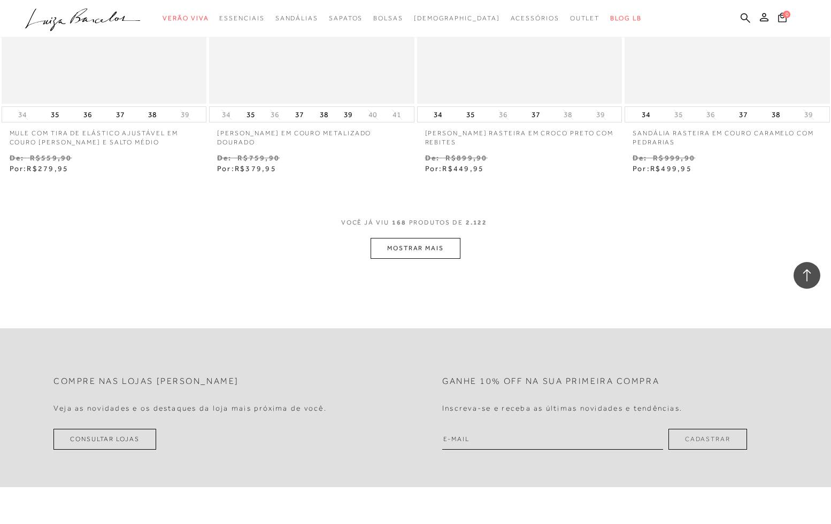
click at [442, 238] on button "MOSTRAR MAIS" at bounding box center [416, 248] width 90 height 21
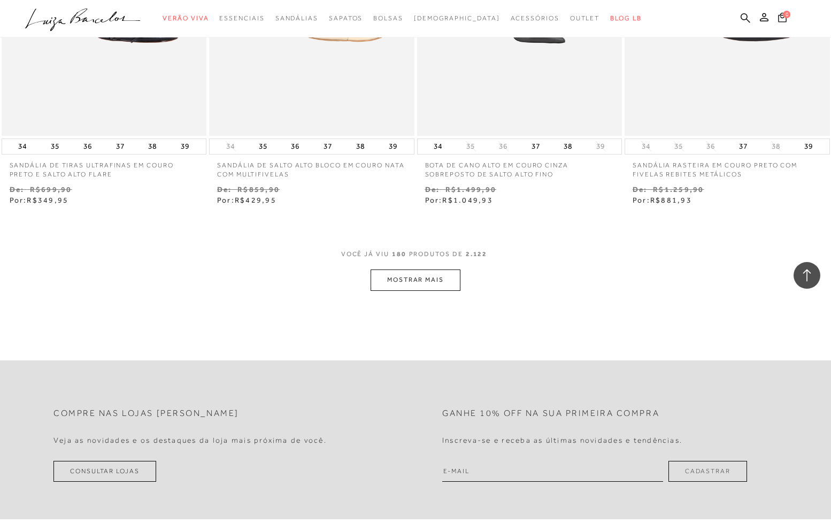
scroll to position [17404, 0]
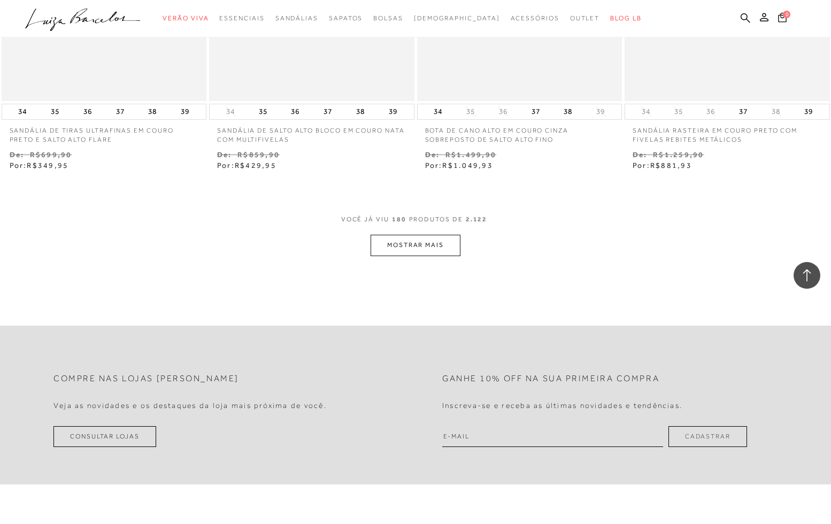
click at [427, 235] on button "MOSTRAR MAIS" at bounding box center [416, 245] width 90 height 21
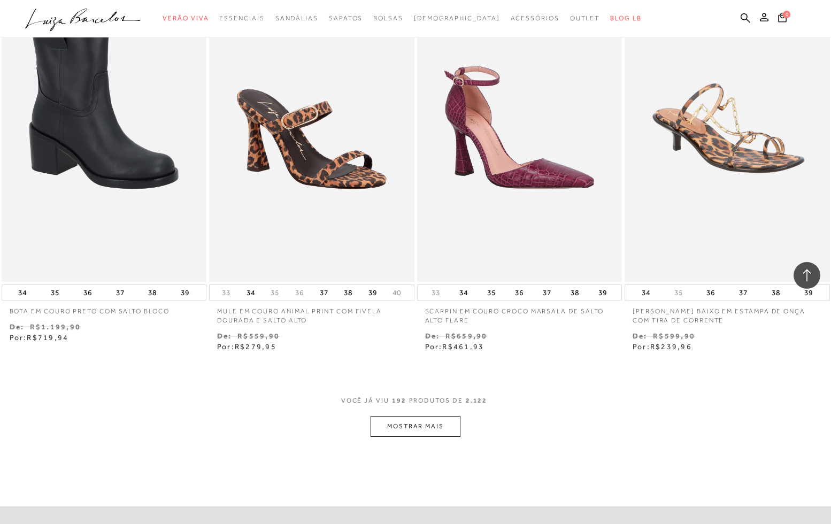
scroll to position [18413, 0]
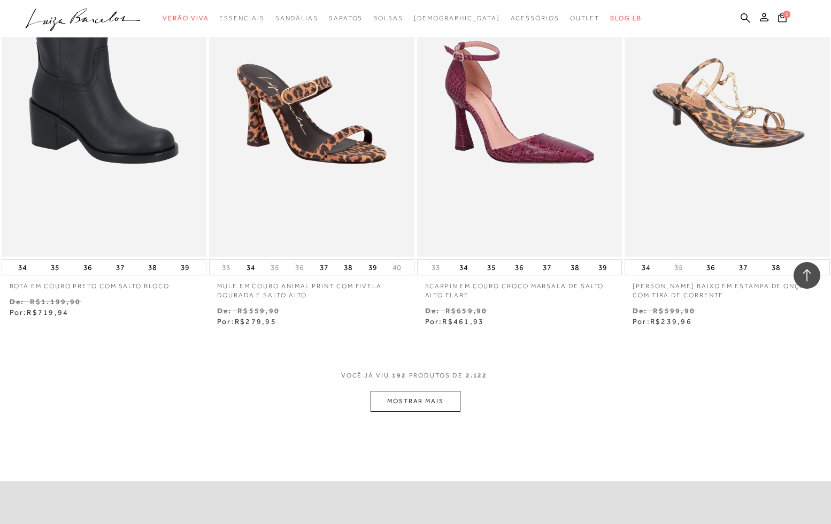
click at [443, 391] on button "MOSTRAR MAIS" at bounding box center [416, 401] width 90 height 21
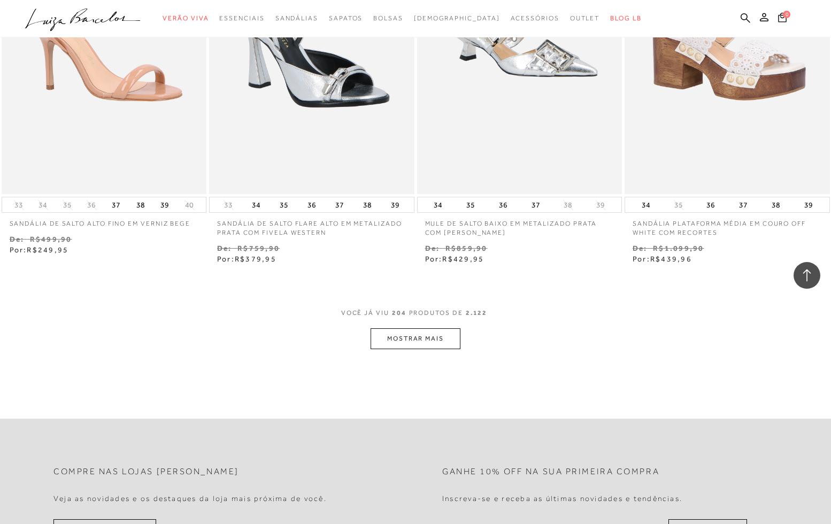
scroll to position [19645, 0]
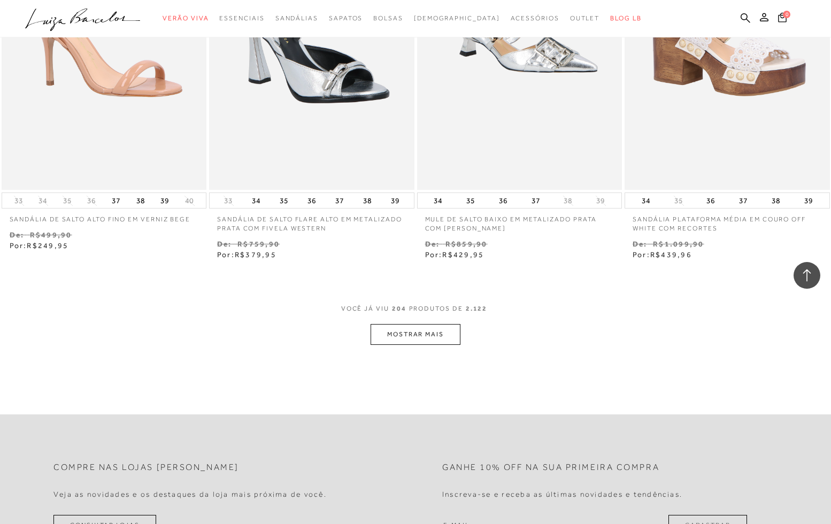
click at [434, 324] on button "MOSTRAR MAIS" at bounding box center [416, 334] width 90 height 21
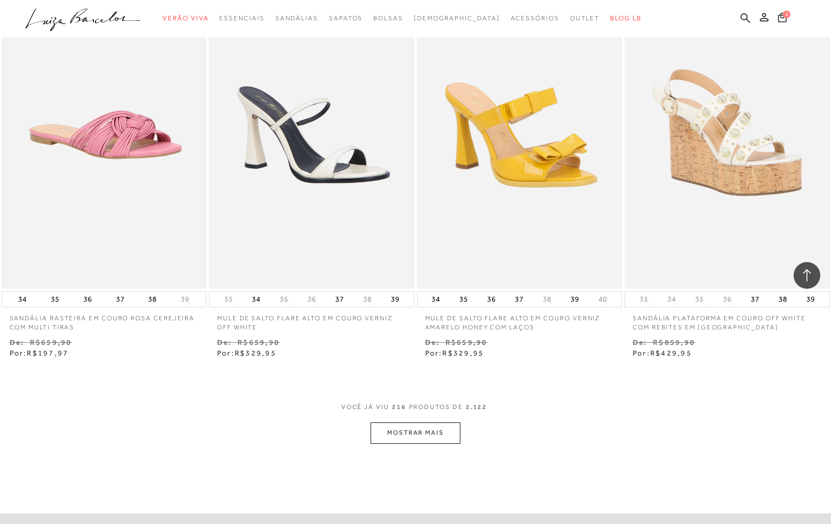
scroll to position [20858, 0]
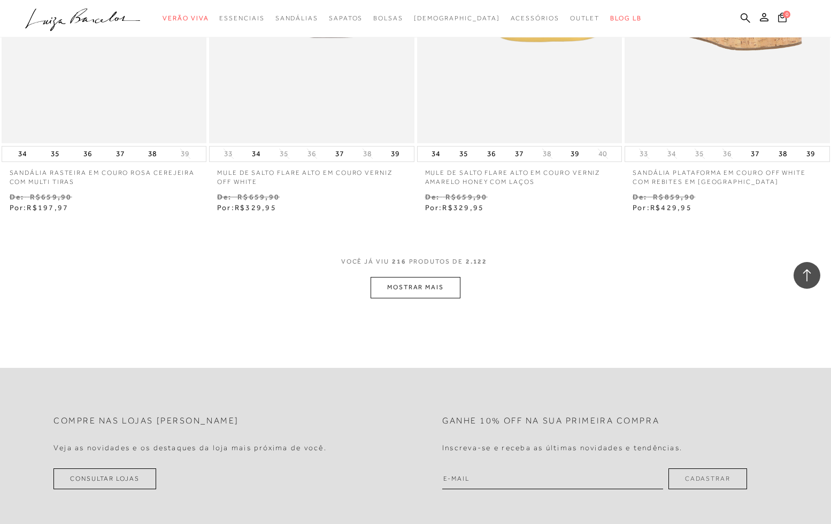
click at [428, 277] on button "MOSTRAR MAIS" at bounding box center [416, 287] width 90 height 21
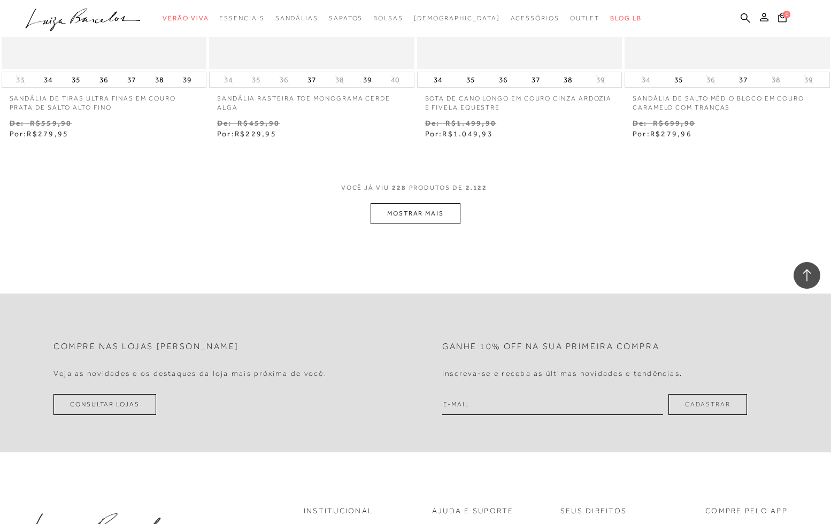
scroll to position [22109, 0]
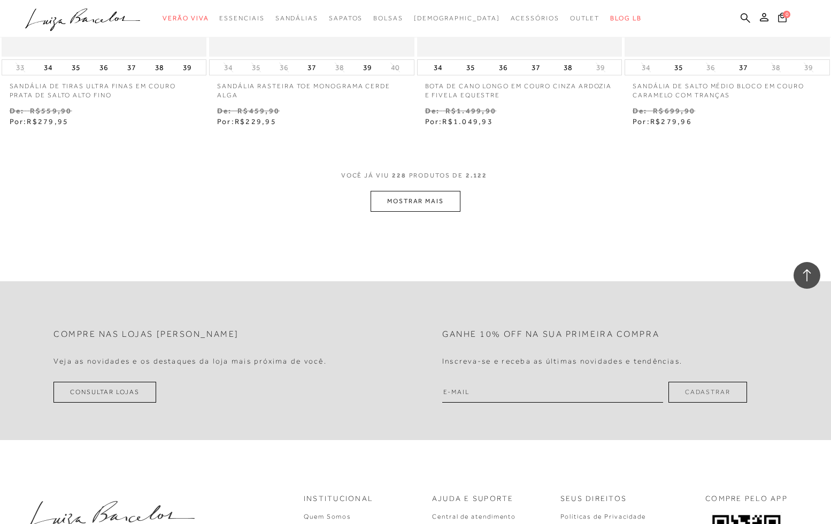
click at [432, 191] on button "MOSTRAR MAIS" at bounding box center [416, 201] width 90 height 21
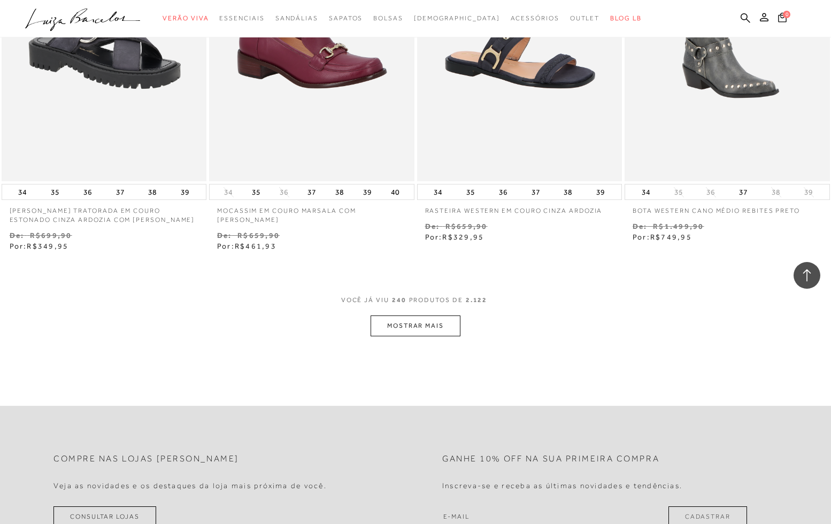
scroll to position [23194, 0]
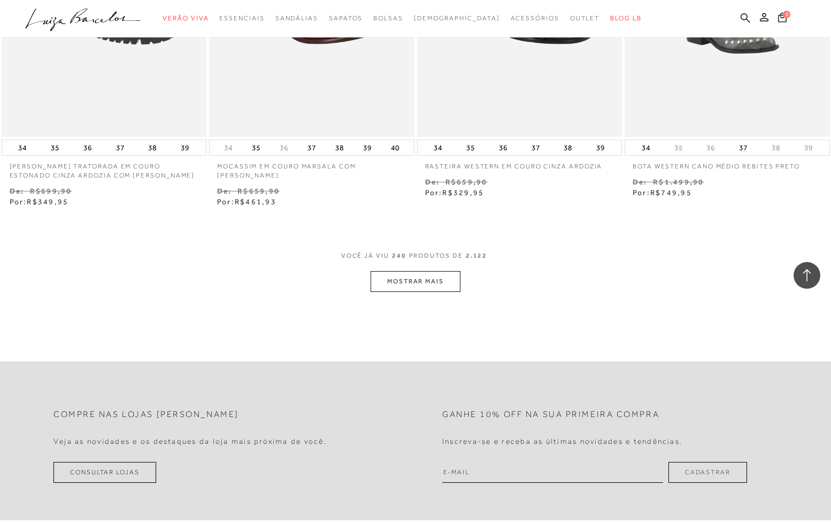
click at [418, 271] on button "MOSTRAR MAIS" at bounding box center [416, 281] width 90 height 21
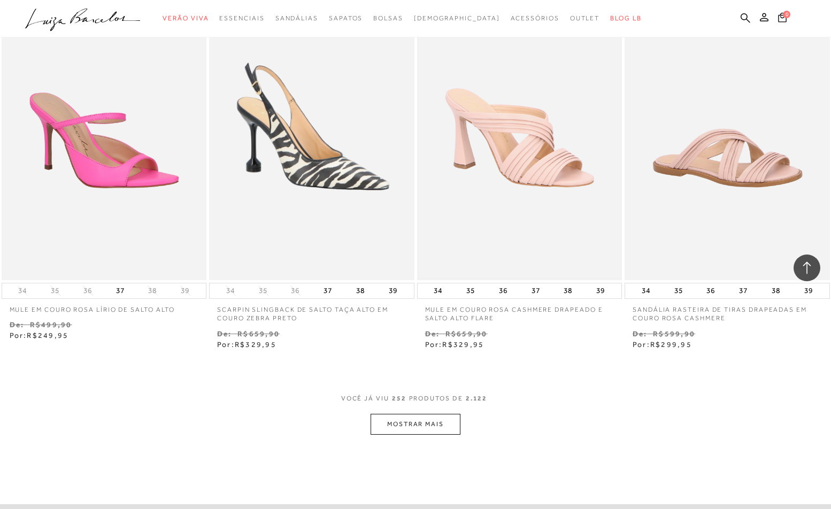
scroll to position [24221, 0]
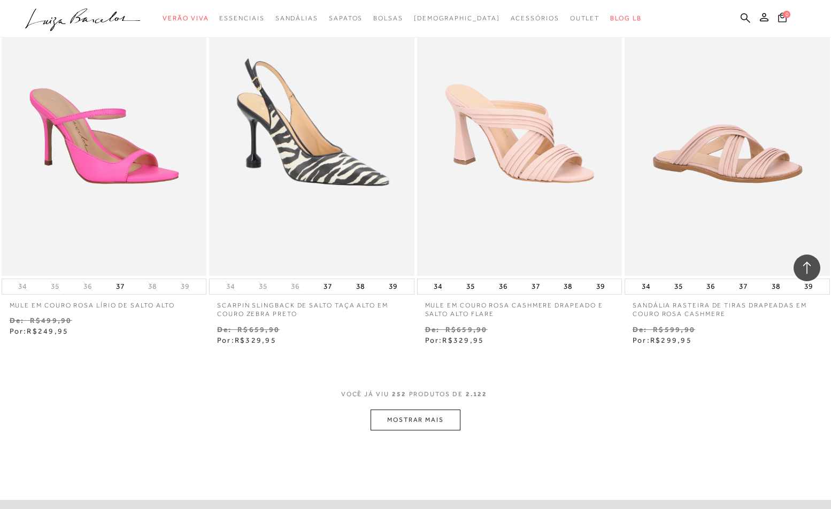
click at [437, 410] on button "MOSTRAR MAIS" at bounding box center [416, 420] width 90 height 21
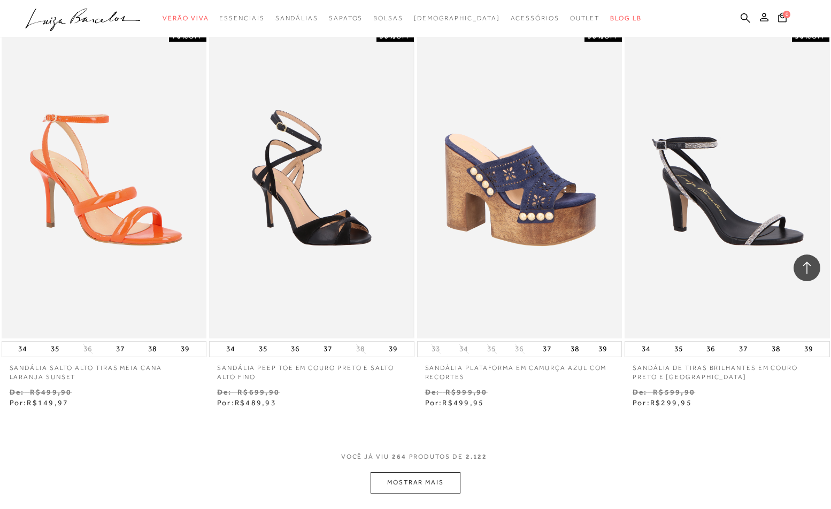
scroll to position [25334, 0]
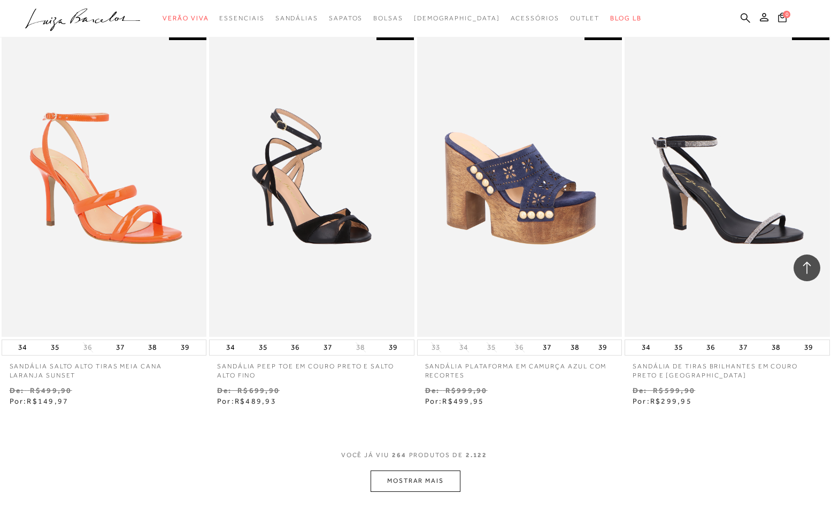
click at [432, 471] on button "MOSTRAR MAIS" at bounding box center [416, 481] width 90 height 21
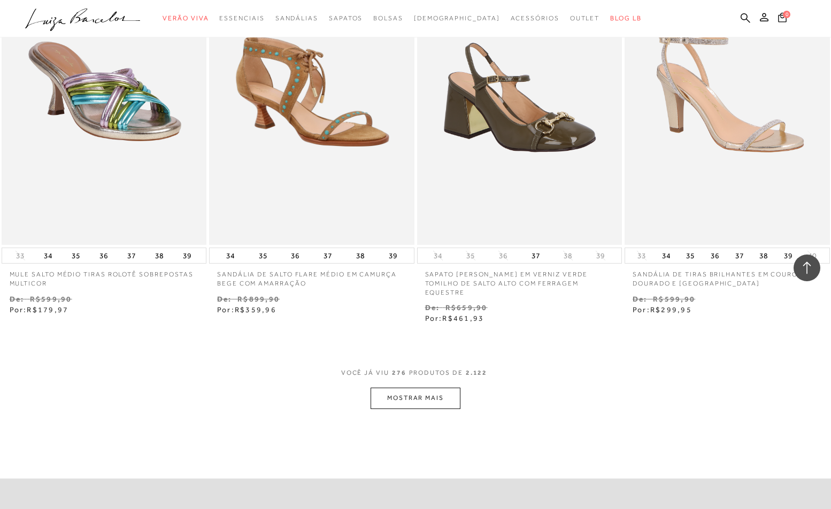
scroll to position [26591, 0]
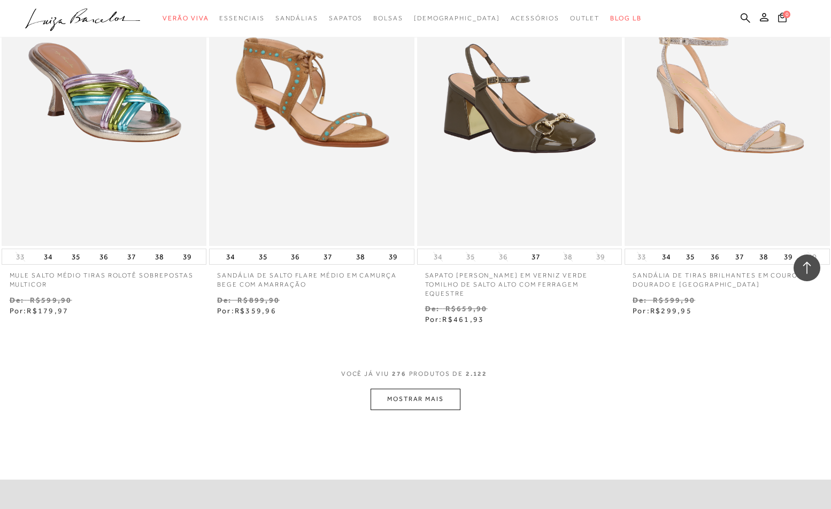
click at [428, 389] on button "MOSTRAR MAIS" at bounding box center [416, 399] width 90 height 21
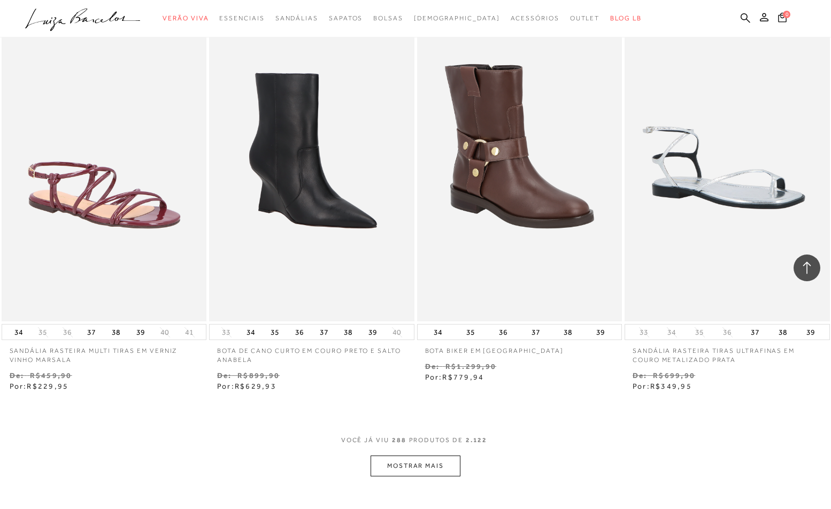
scroll to position [27696, 0]
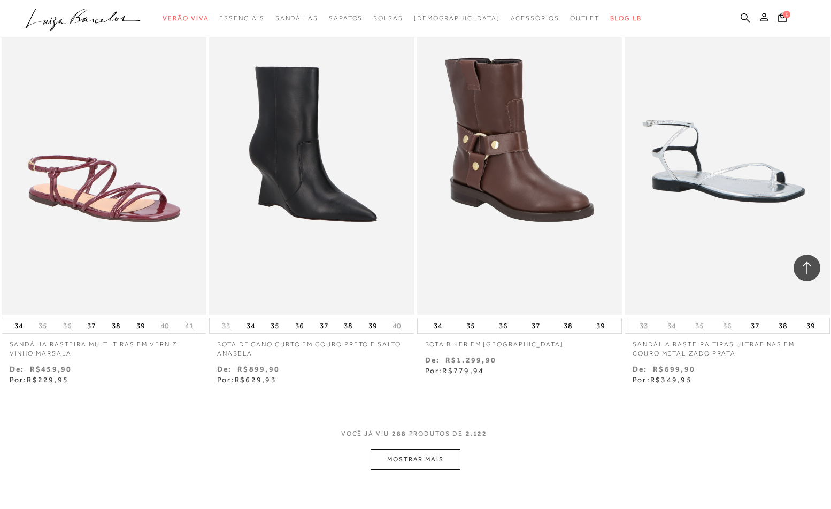
click at [417, 449] on button "MOSTRAR MAIS" at bounding box center [416, 459] width 90 height 21
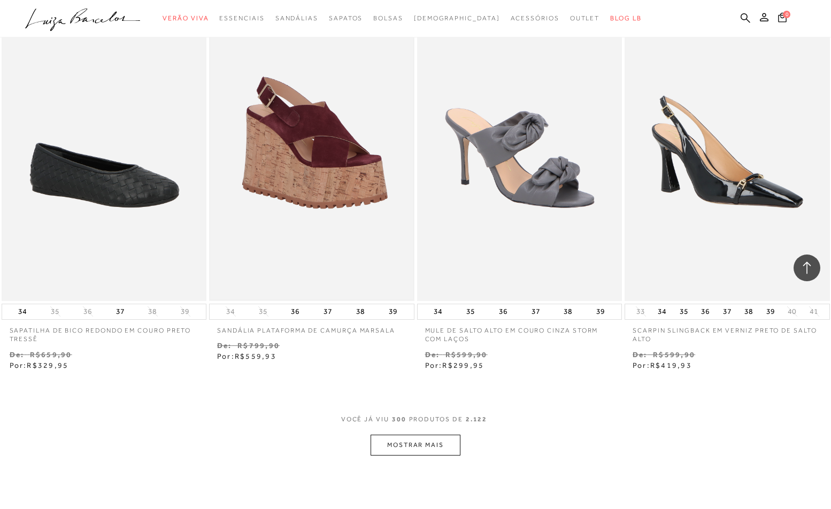
scroll to position [28894, 0]
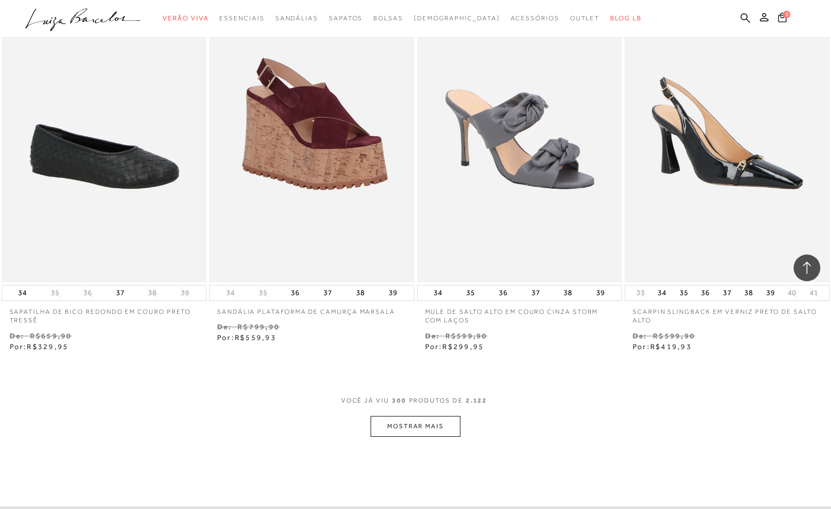
click at [422, 416] on button "MOSTRAR MAIS" at bounding box center [416, 426] width 90 height 21
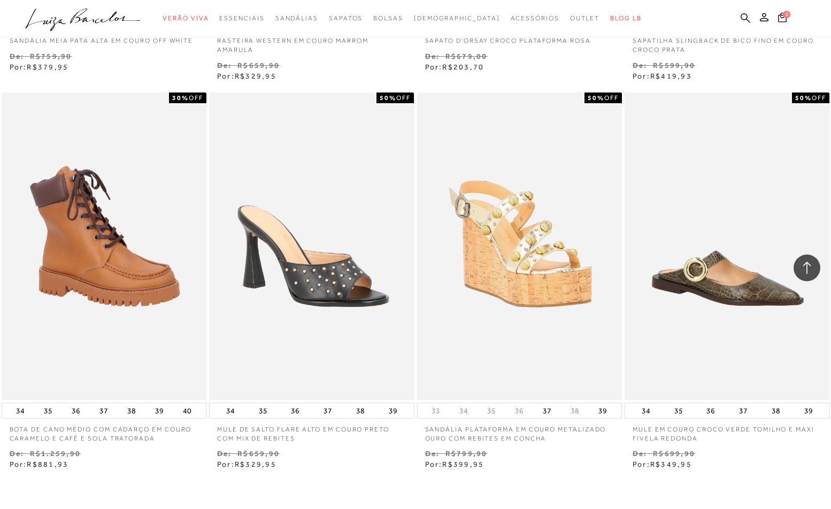
scroll to position [29995, 0]
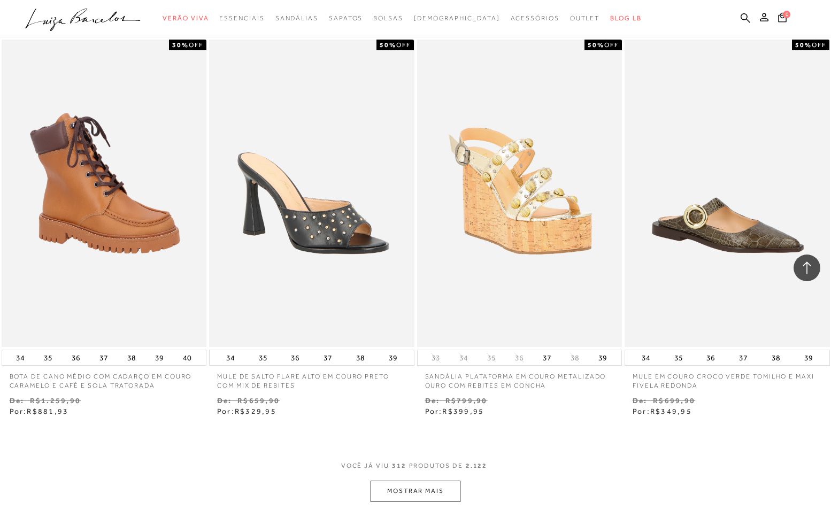
click at [440, 481] on button "MOSTRAR MAIS" at bounding box center [416, 491] width 90 height 21
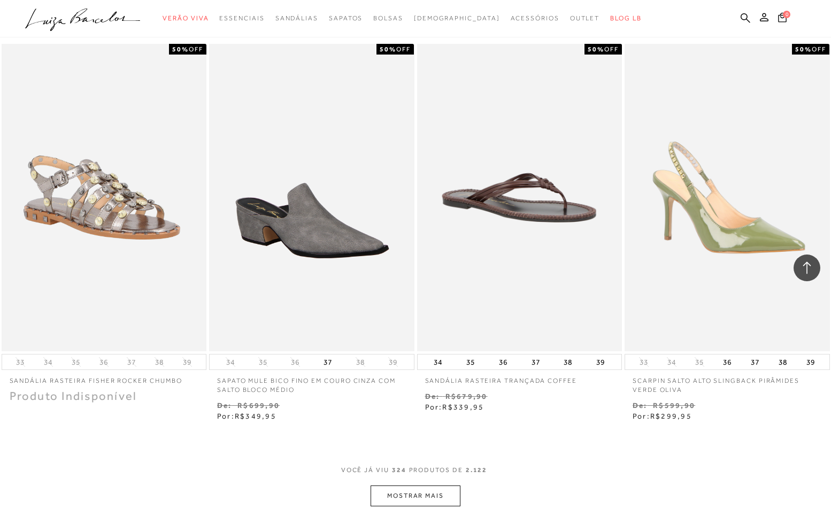
scroll to position [31158, 0]
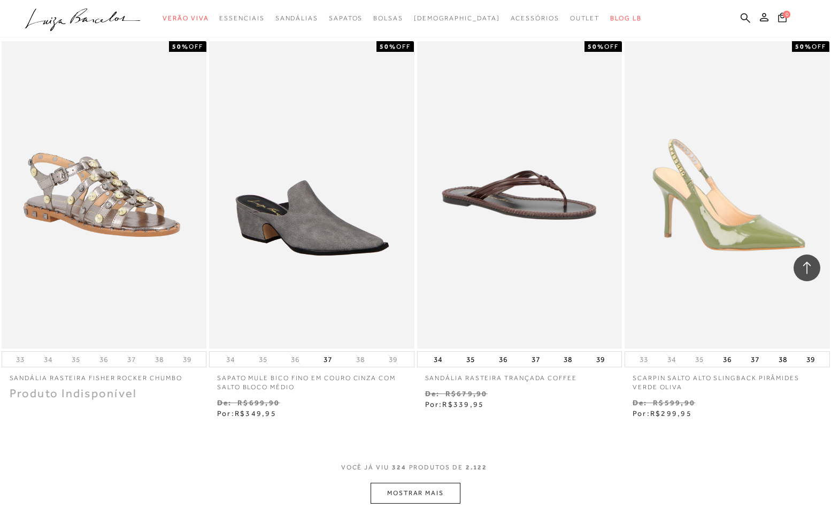
click at [424, 483] on button "MOSTRAR MAIS" at bounding box center [416, 493] width 90 height 21
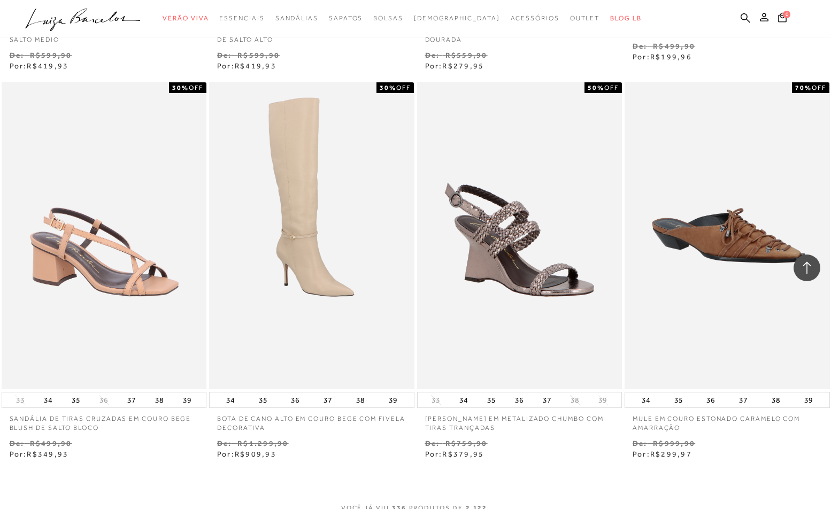
scroll to position [32284, 0]
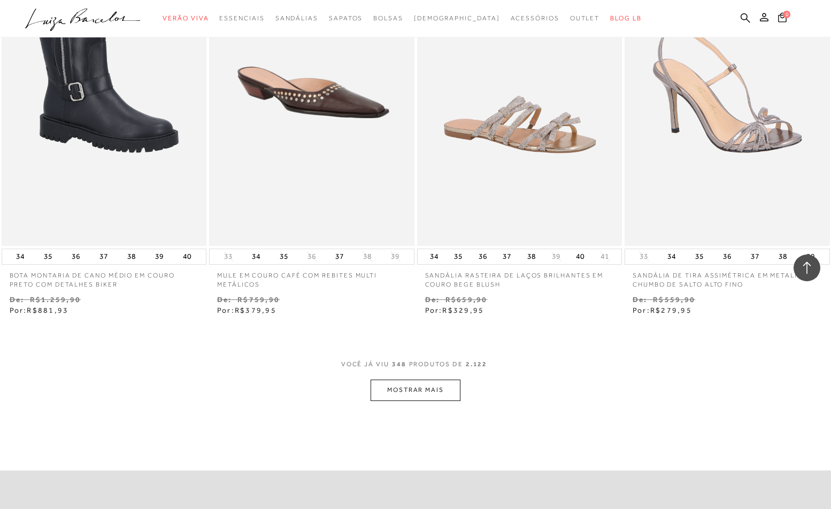
scroll to position [33598, 0]
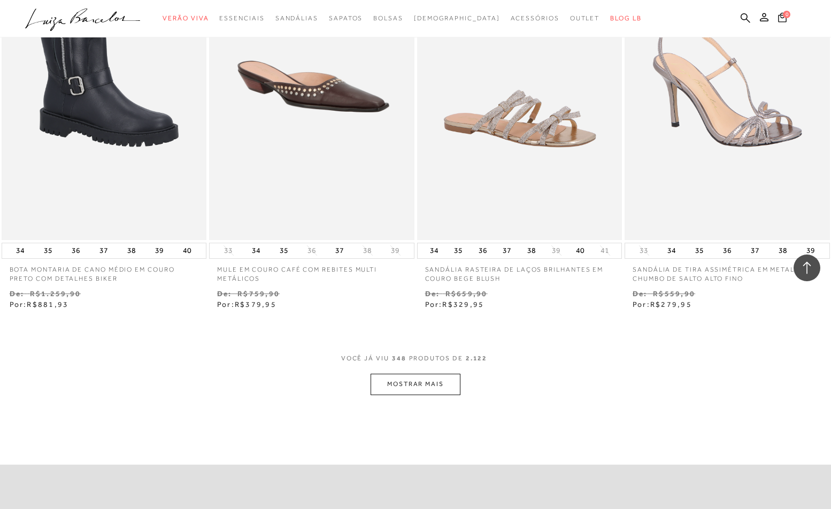
click at [414, 374] on button "MOSTRAR MAIS" at bounding box center [416, 384] width 90 height 21
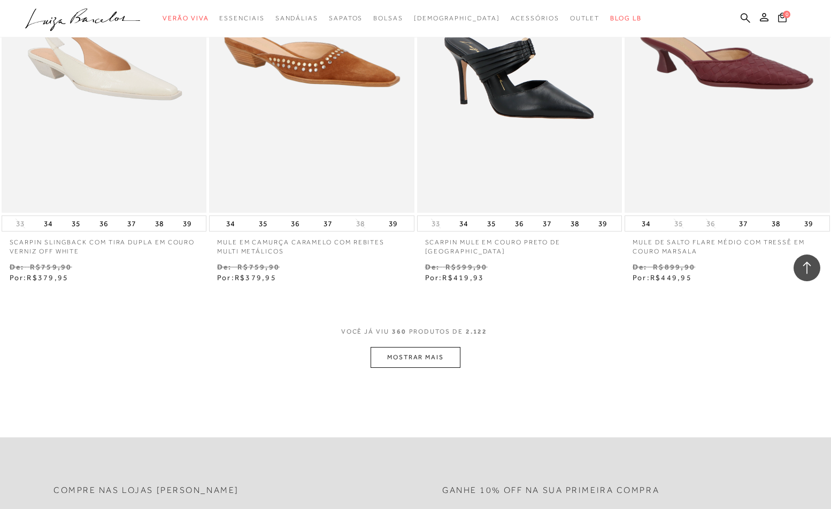
scroll to position [34828, 0]
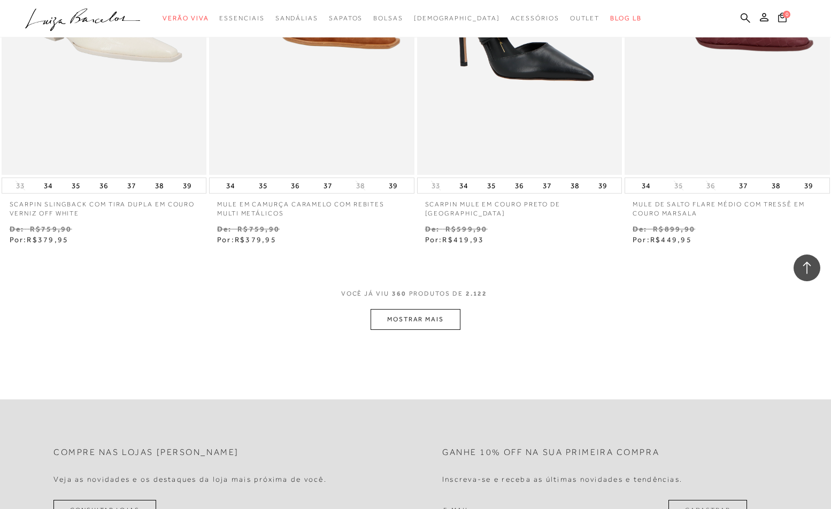
click at [414, 309] on button "MOSTRAR MAIS" at bounding box center [416, 319] width 90 height 21
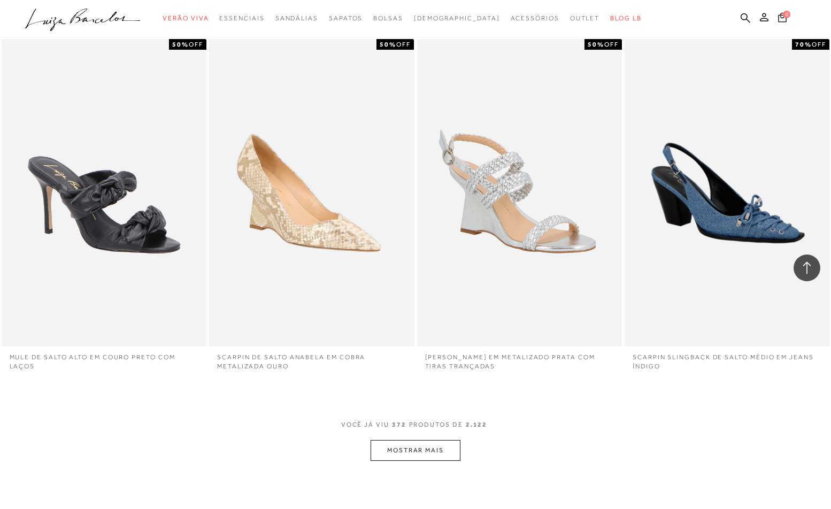
scroll to position [35754, 0]
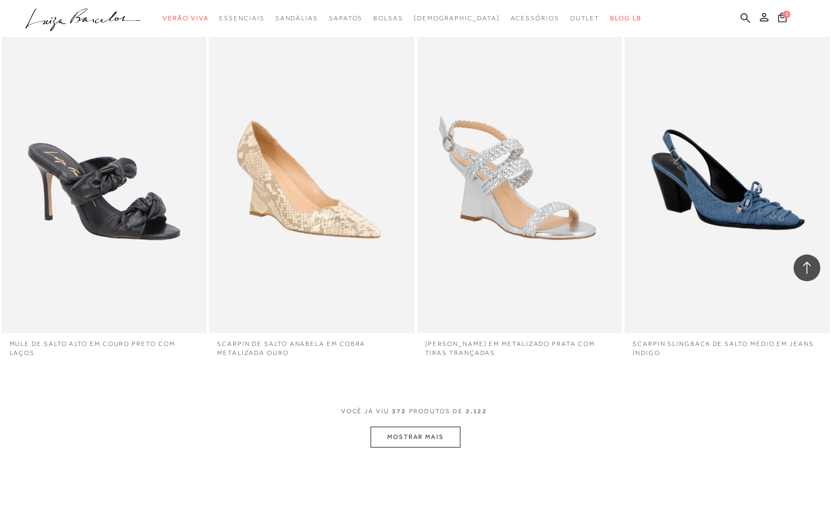
click at [426, 427] on button "MOSTRAR MAIS" at bounding box center [416, 437] width 90 height 21
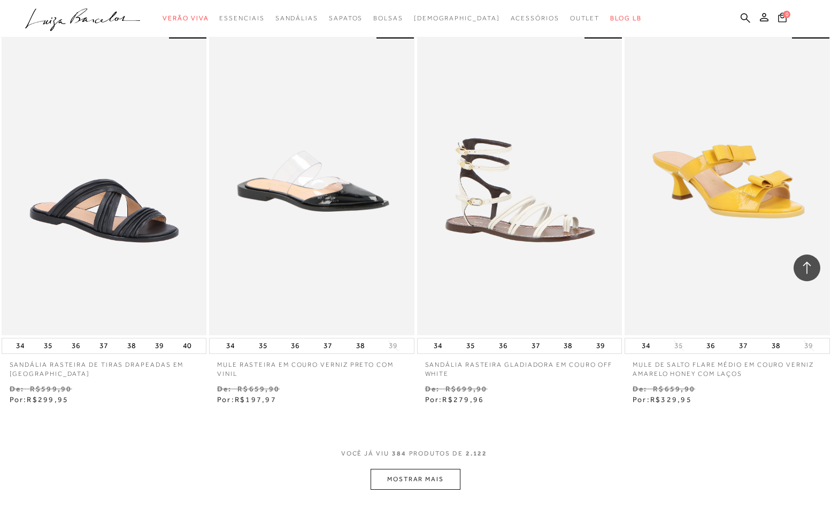
scroll to position [36999, 0]
click at [436, 468] on button "MOSTRAR MAIS" at bounding box center [416, 478] width 90 height 21
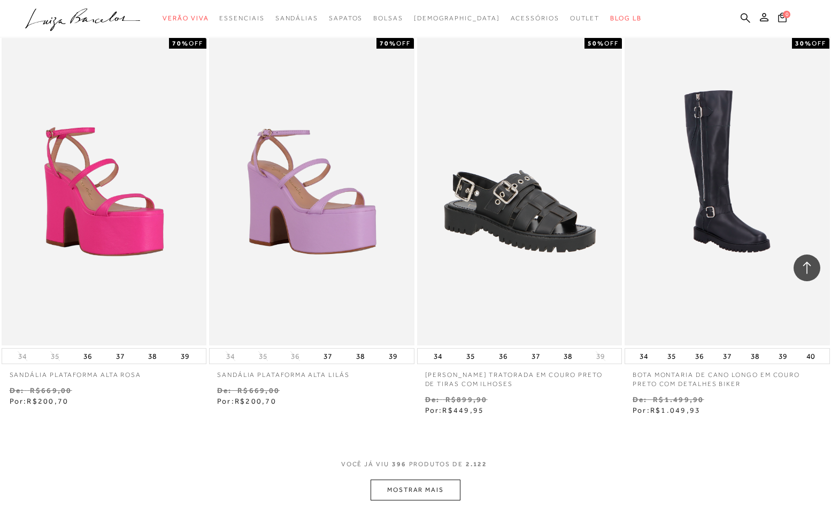
scroll to position [38156, 0]
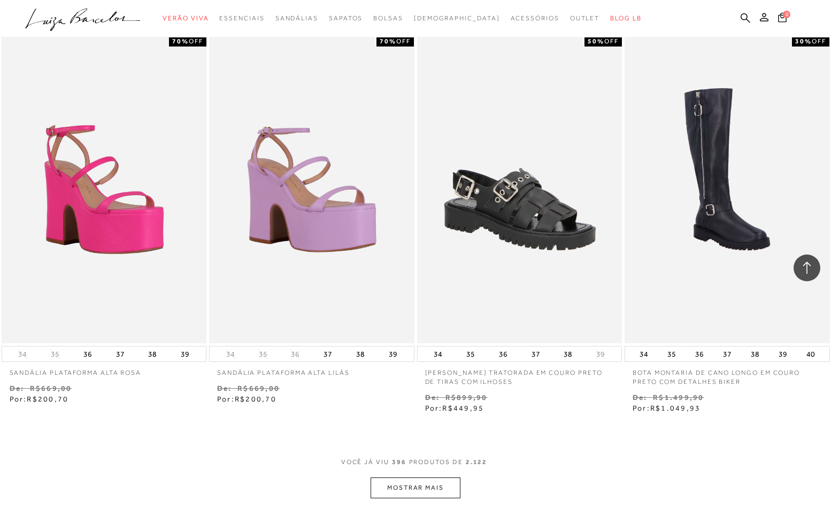
click at [439, 478] on button "MOSTRAR MAIS" at bounding box center [416, 488] width 90 height 21
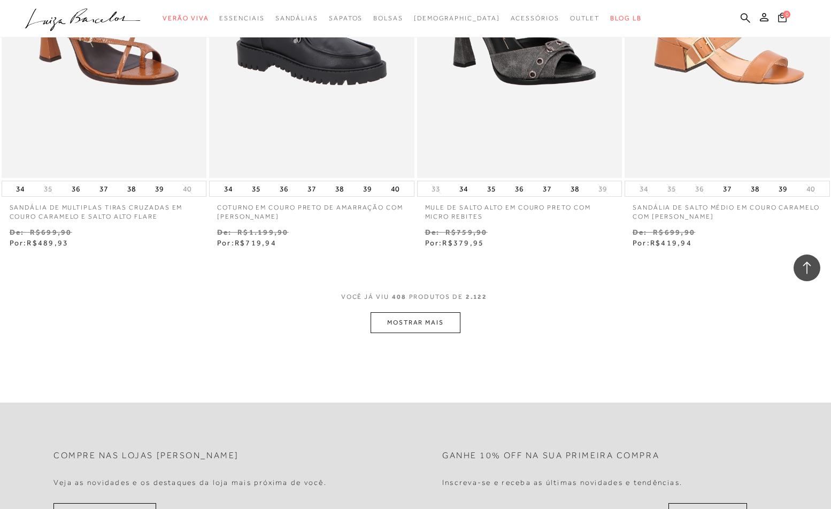
scroll to position [39521, 0]
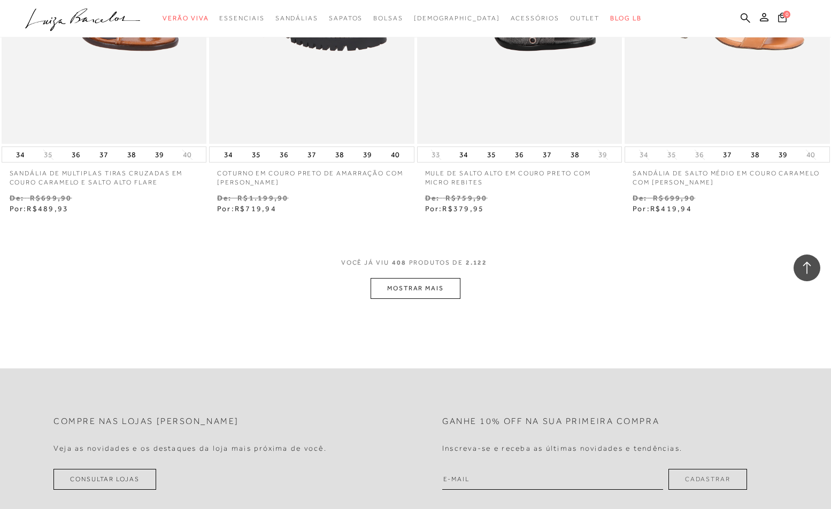
click at [419, 278] on button "MOSTRAR MAIS" at bounding box center [416, 288] width 90 height 21
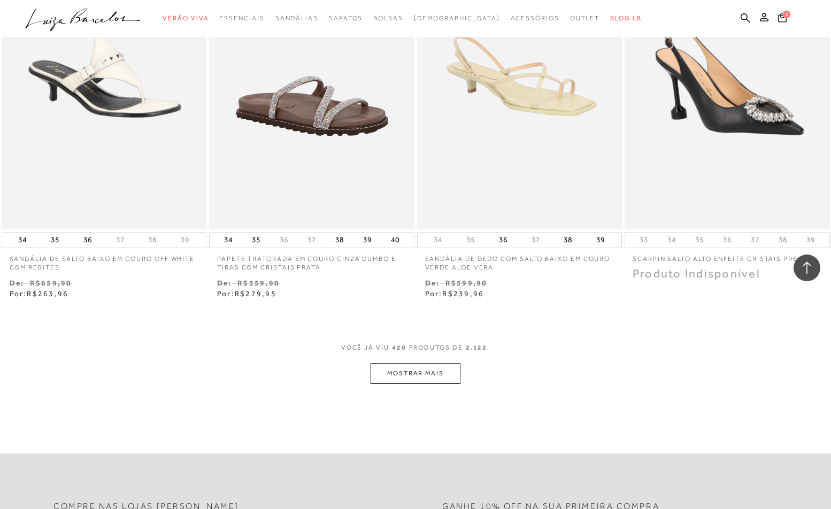
scroll to position [40611, 0]
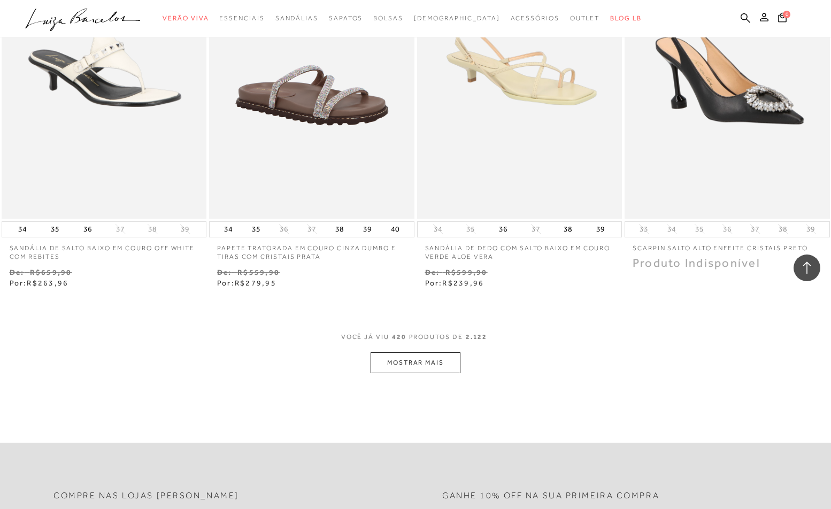
click at [420, 352] on button "MOSTRAR MAIS" at bounding box center [416, 362] width 90 height 21
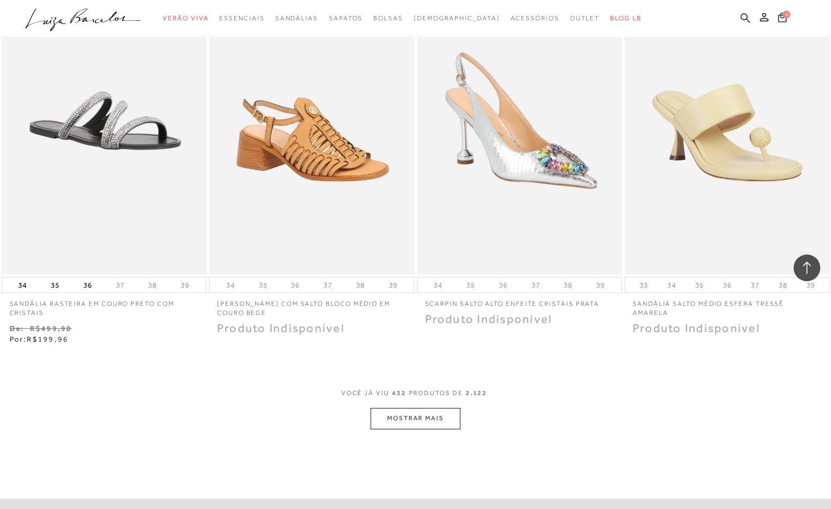
scroll to position [41747, 0]
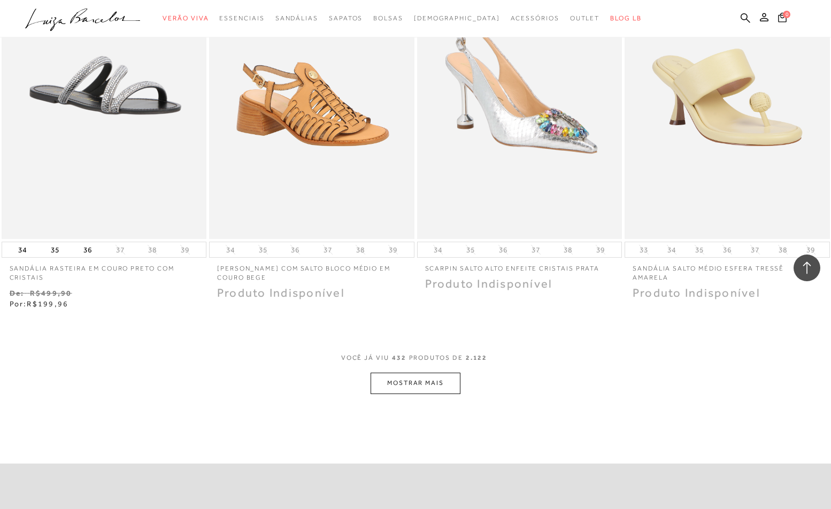
click at [424, 373] on button "MOSTRAR MAIS" at bounding box center [416, 383] width 90 height 21
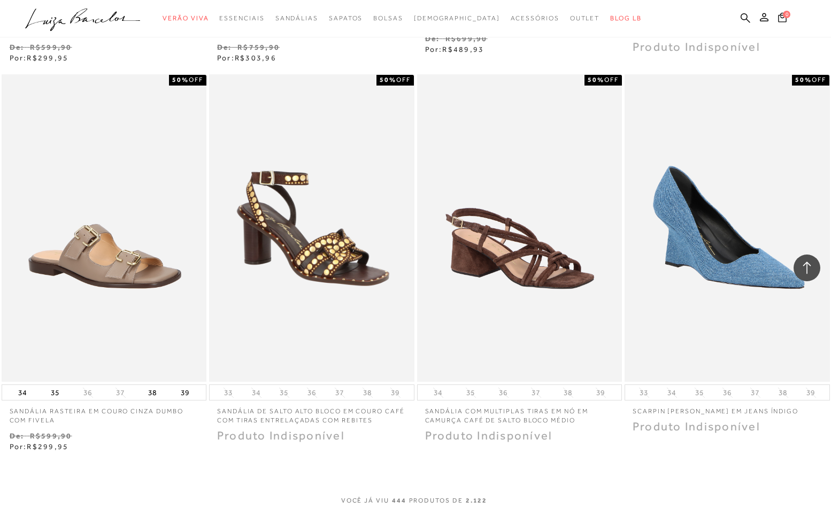
scroll to position [42773, 0]
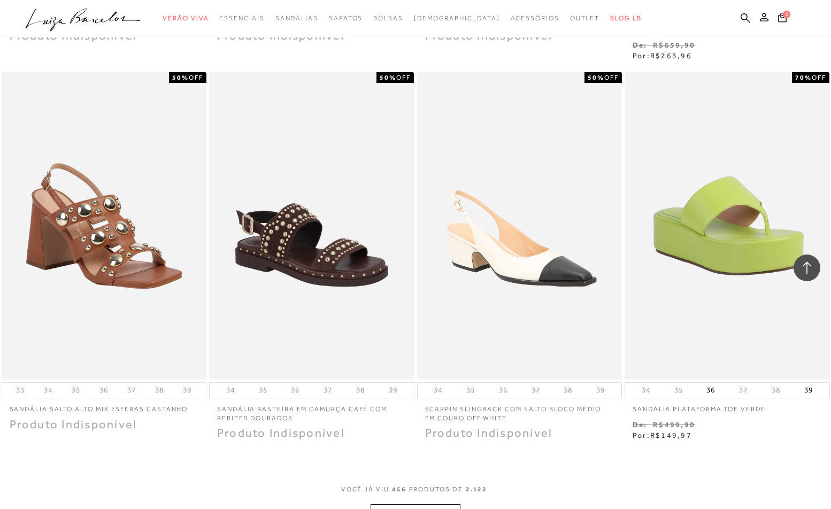
scroll to position [43941, 0]
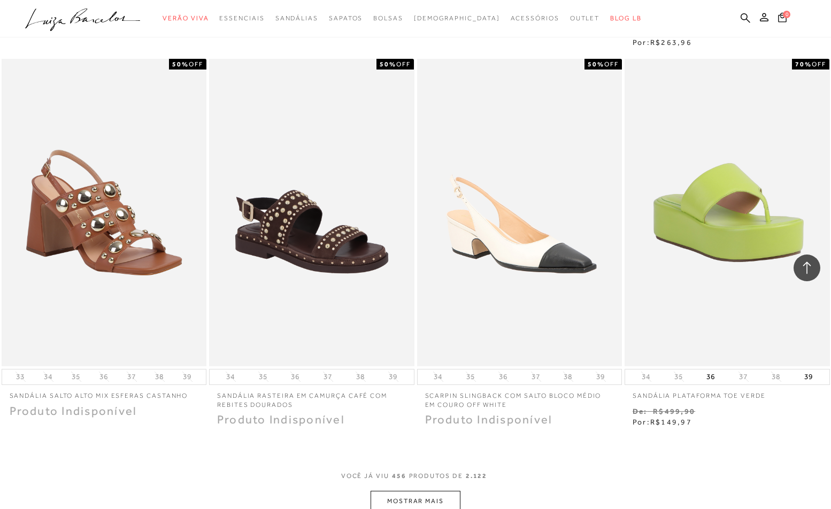
click at [437, 491] on button "MOSTRAR MAIS" at bounding box center [416, 501] width 90 height 21
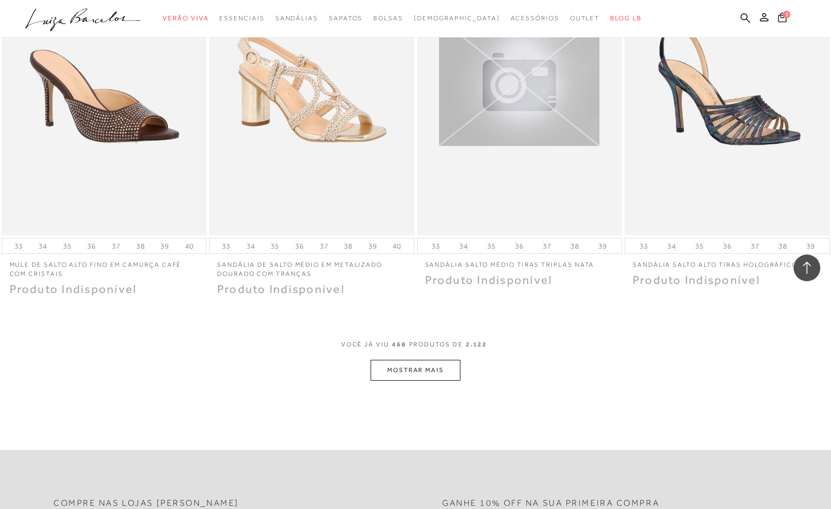
scroll to position [45150, 0]
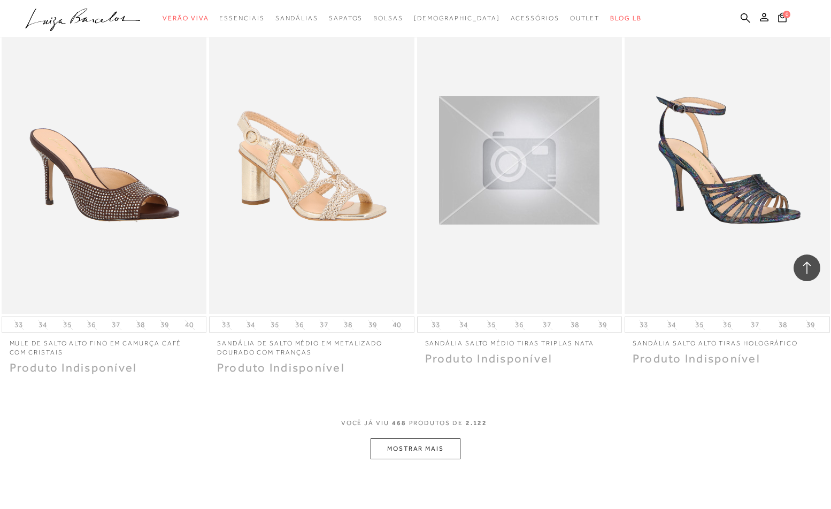
click at [413, 438] on button "MOSTRAR MAIS" at bounding box center [416, 448] width 90 height 21
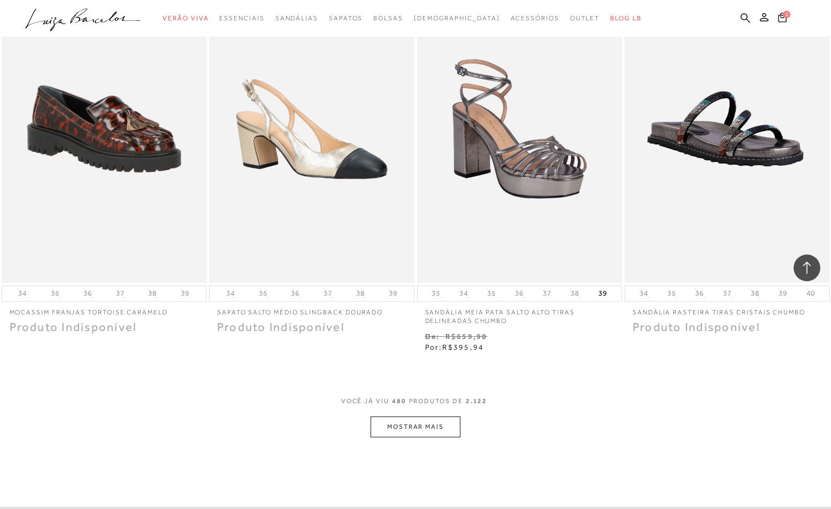
scroll to position [46401, 0]
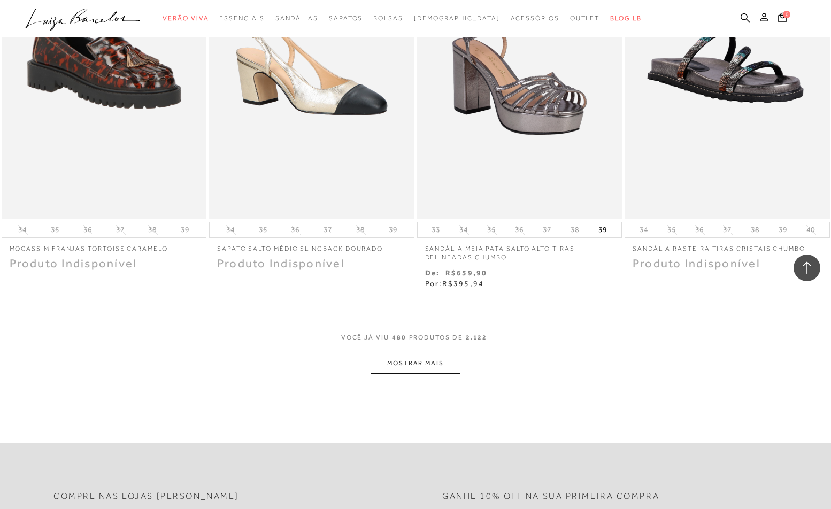
click at [437, 353] on button "MOSTRAR MAIS" at bounding box center [416, 363] width 90 height 21
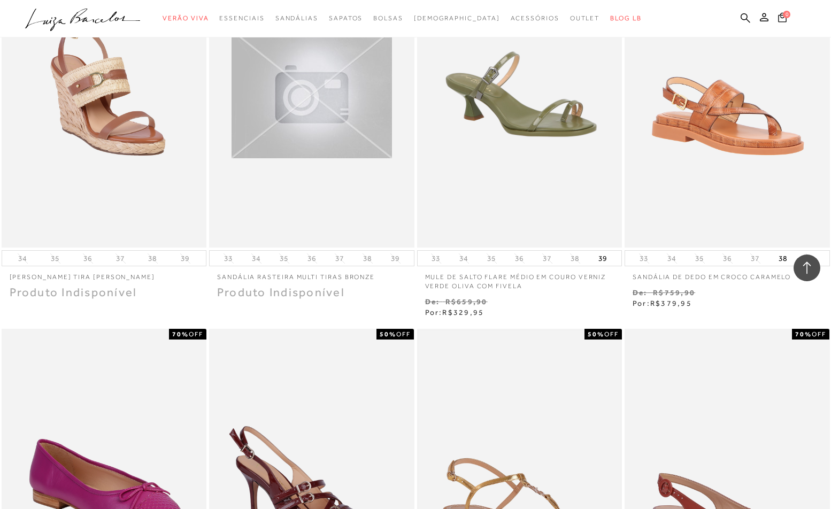
scroll to position [47423, 0]
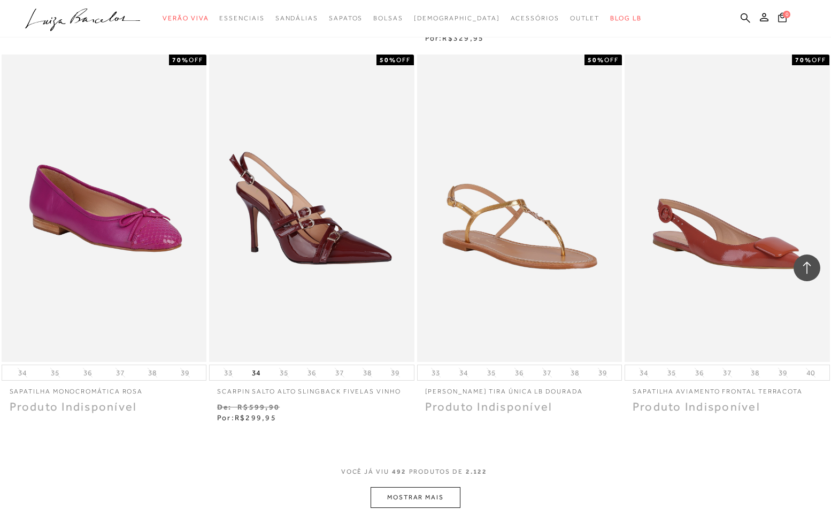
click at [416, 487] on button "MOSTRAR MAIS" at bounding box center [416, 497] width 90 height 21
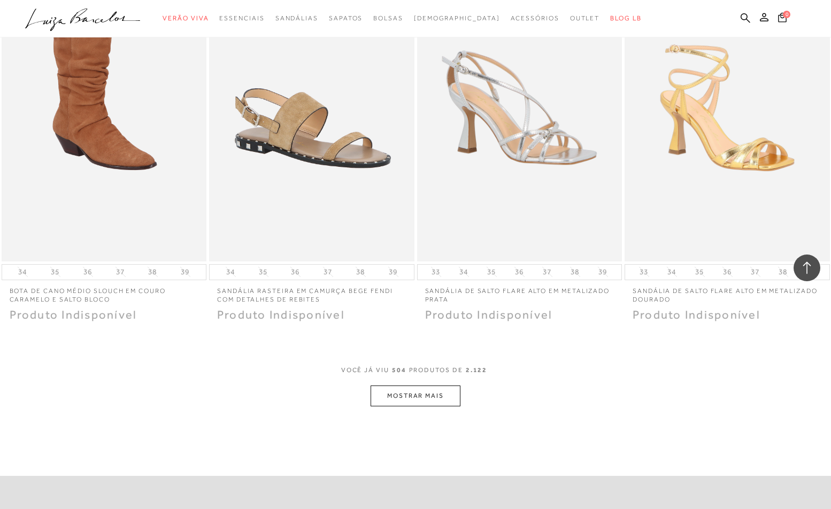
scroll to position [48685, 0]
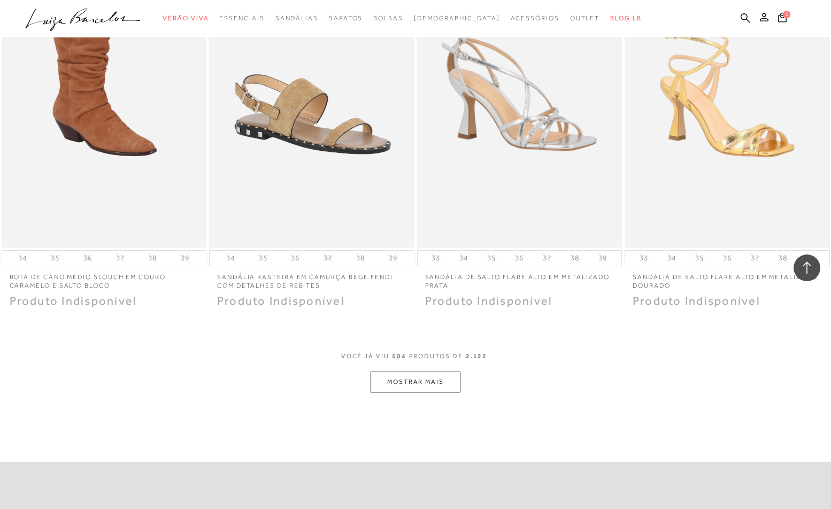
click at [441, 372] on button "MOSTRAR MAIS" at bounding box center [416, 382] width 90 height 21
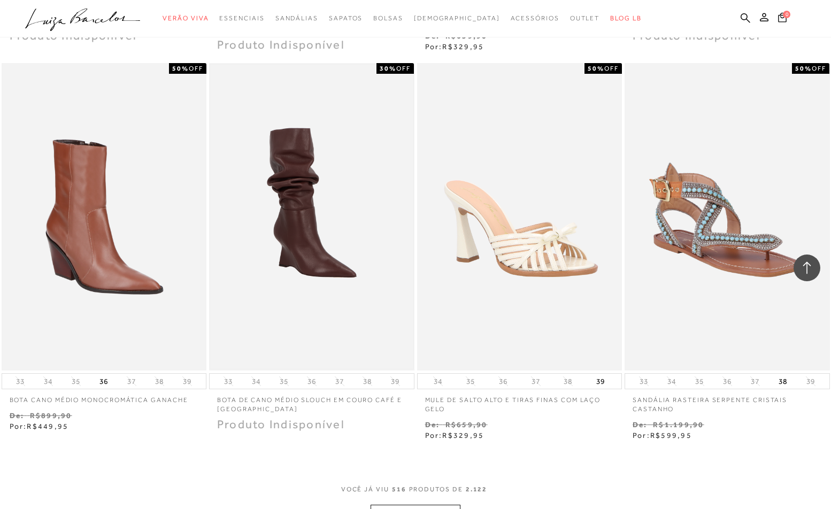
scroll to position [49750, 0]
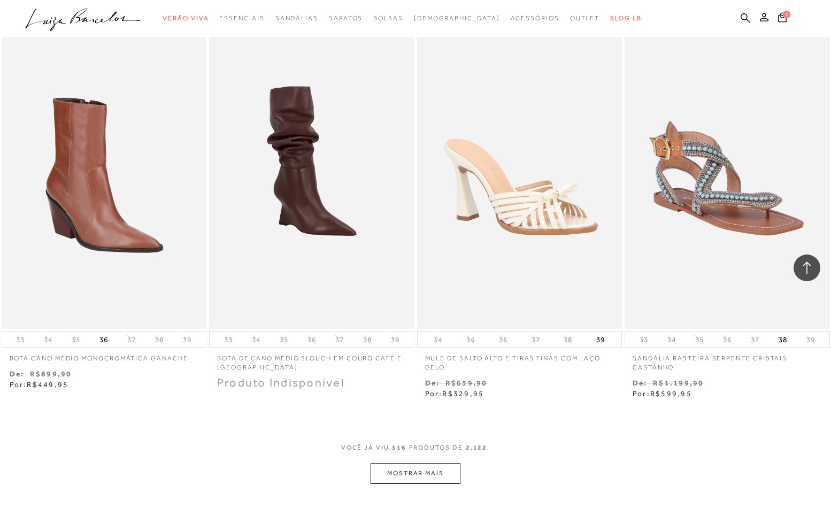
click at [438, 463] on button "MOSTRAR MAIS" at bounding box center [416, 473] width 90 height 21
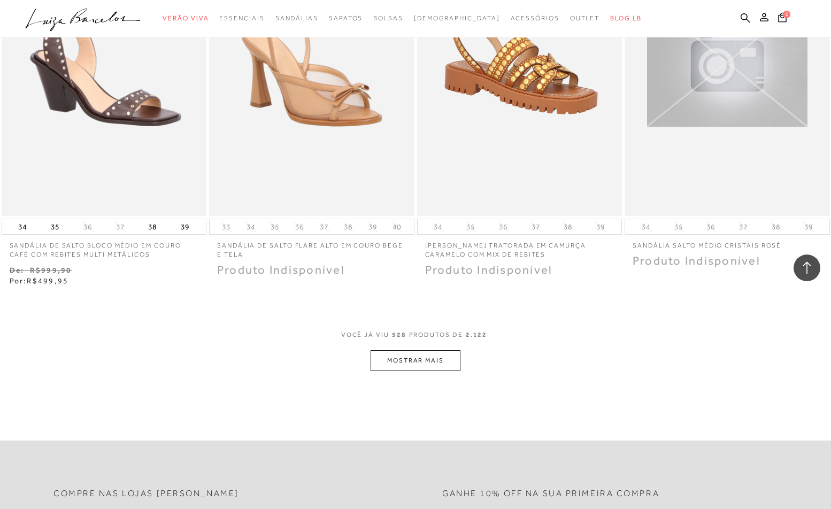
scroll to position [51055, 0]
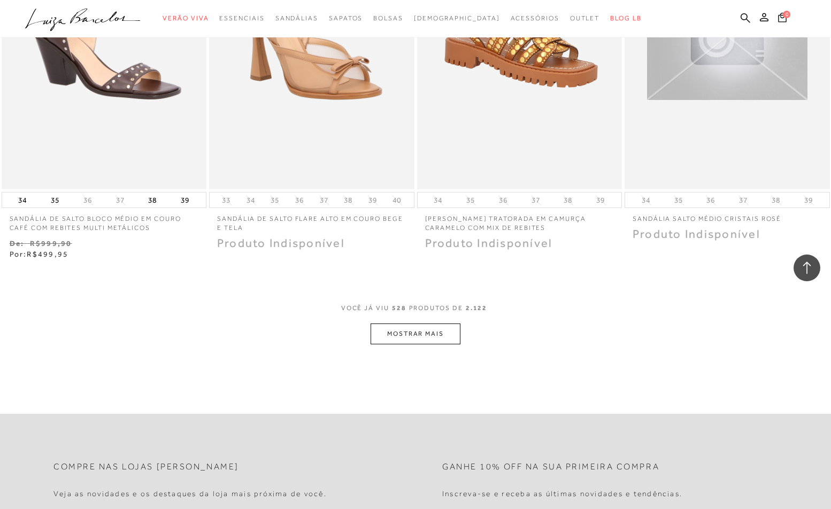
click at [447, 324] on button "MOSTRAR MAIS" at bounding box center [416, 334] width 90 height 21
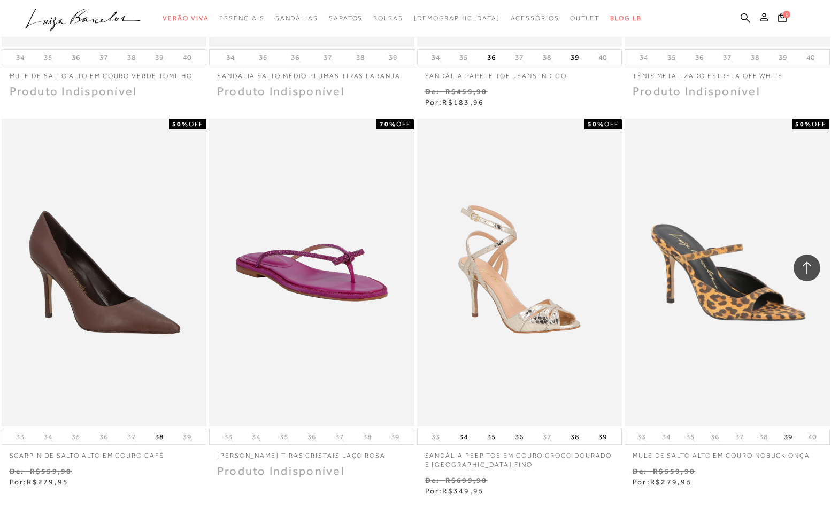
scroll to position [51989, 0]
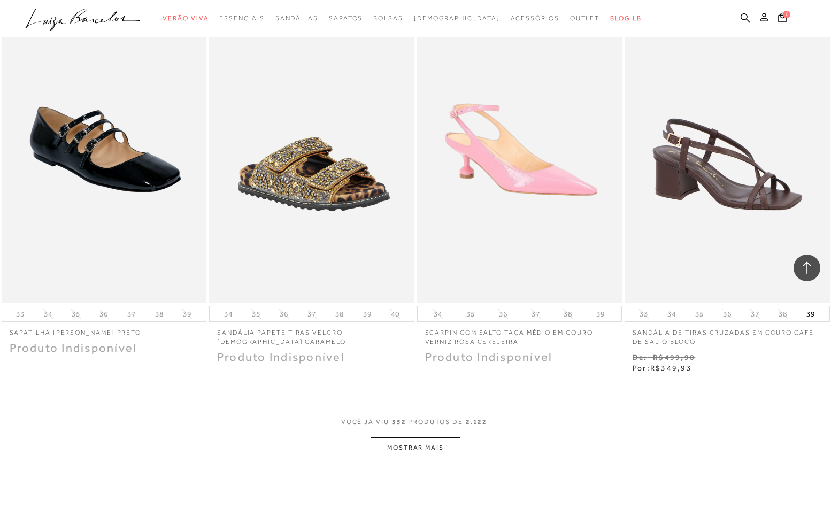
scroll to position [53273, 0]
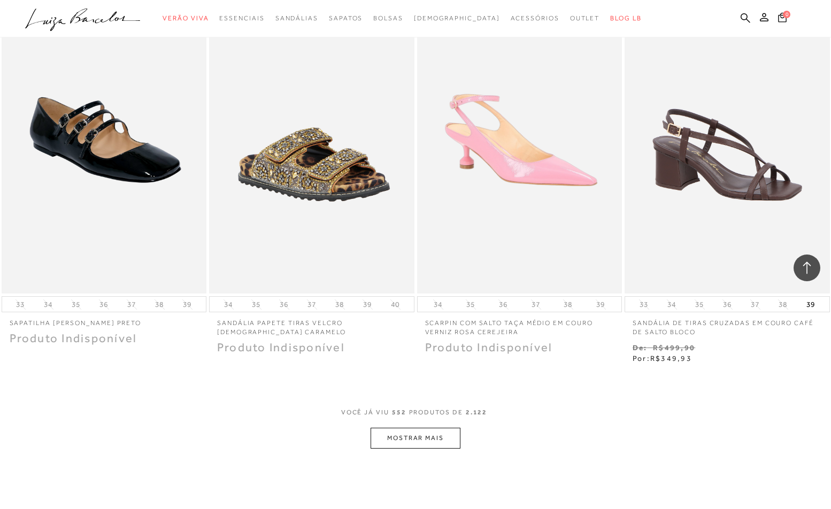
click at [410, 428] on button "MOSTRAR MAIS" at bounding box center [416, 438] width 90 height 21
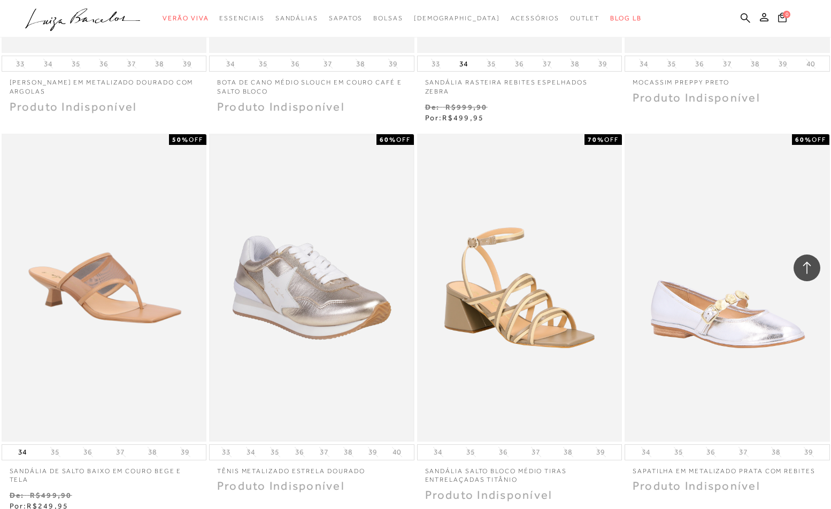
scroll to position [54294, 0]
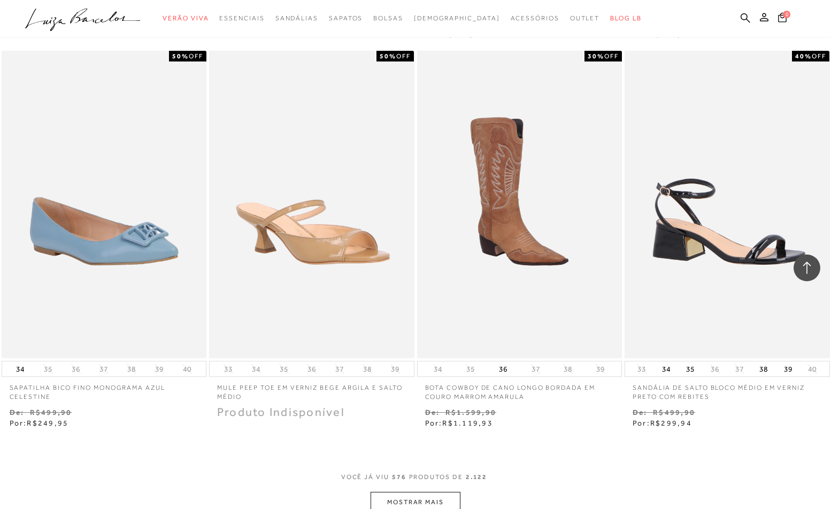
scroll to position [55576, 0]
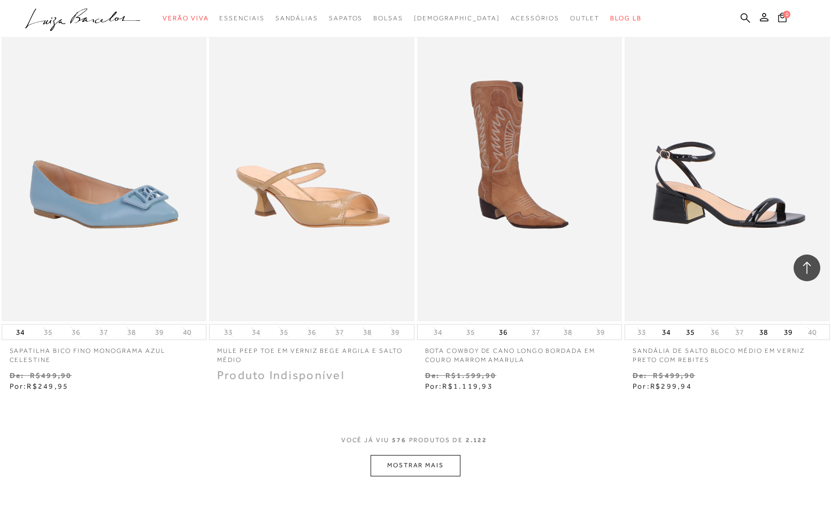
click at [438, 455] on button "MOSTRAR MAIS" at bounding box center [416, 465] width 90 height 21
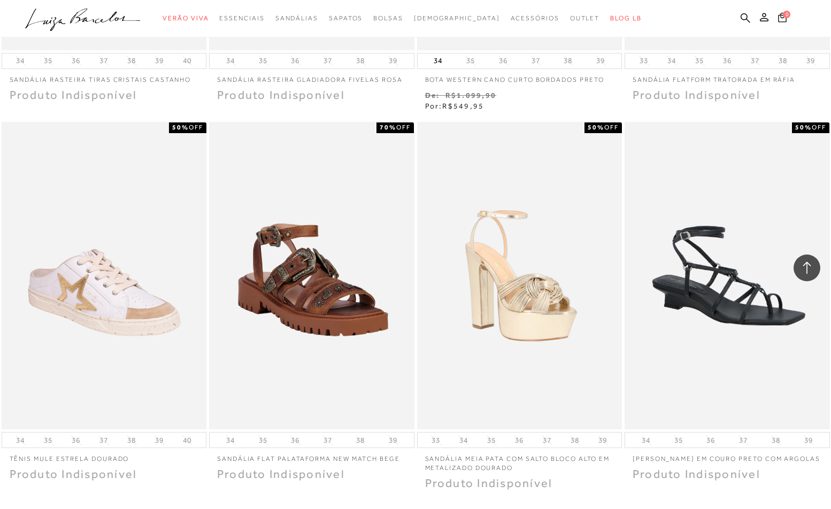
scroll to position [56769, 0]
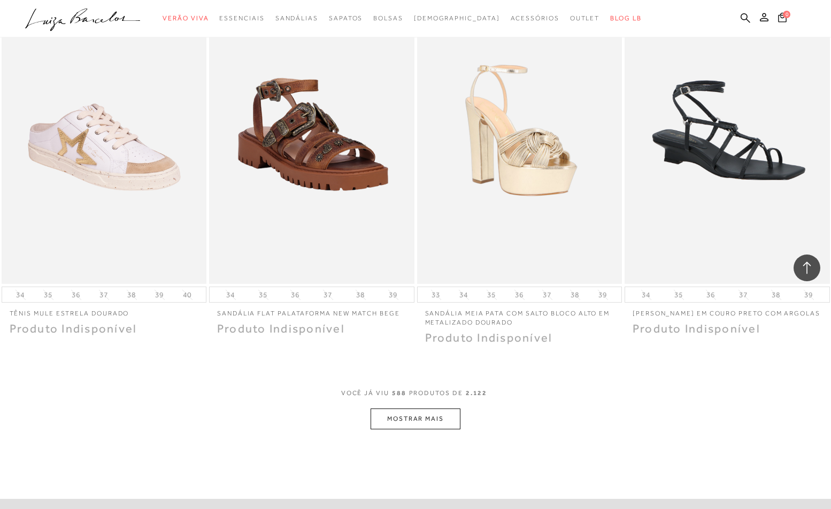
click at [455, 409] on button "MOSTRAR MAIS" at bounding box center [416, 419] width 90 height 21
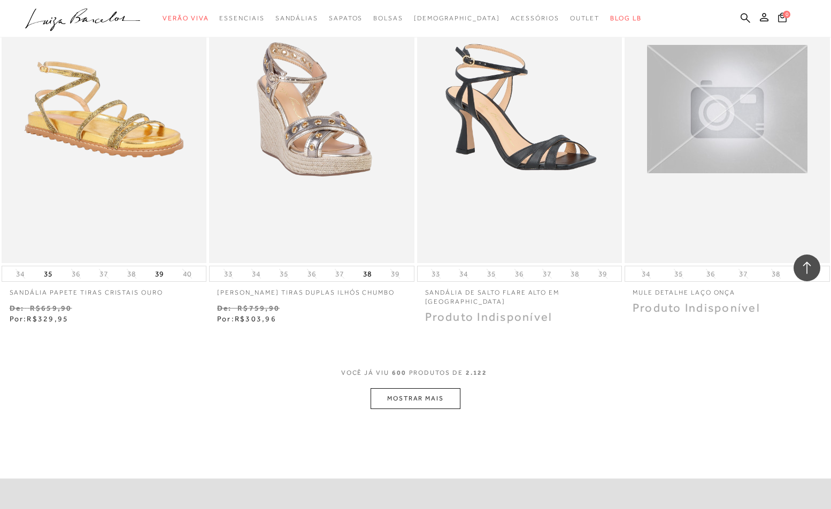
scroll to position [57945, 0]
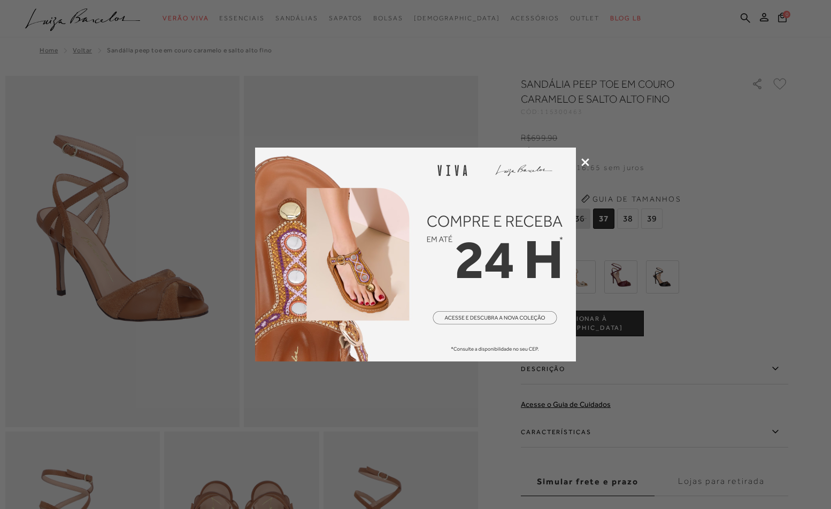
click at [593, 161] on div at bounding box center [415, 254] width 831 height 509
click at [588, 161] on icon at bounding box center [585, 162] width 8 height 8
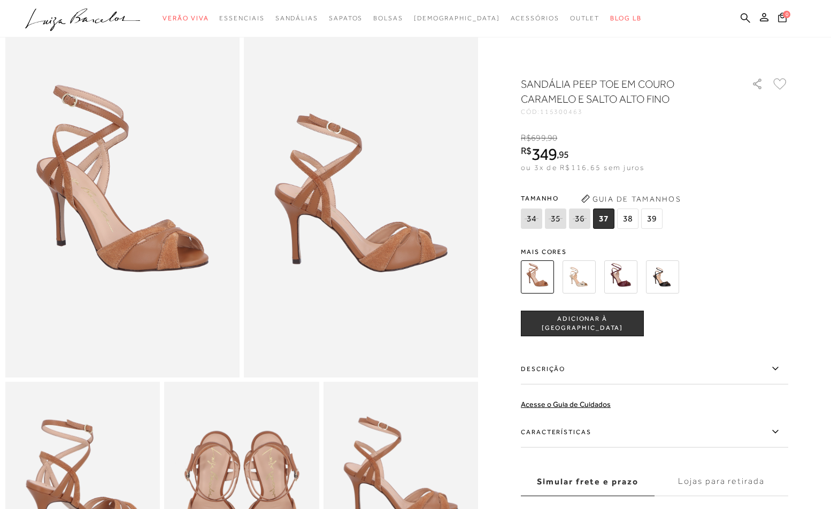
scroll to position [86, 0]
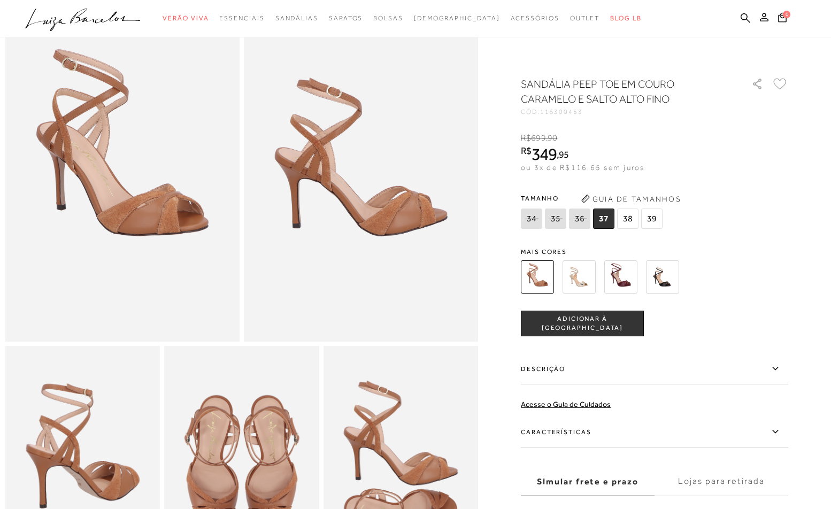
drag, startPoint x: 623, startPoint y: 434, endPoint x: 603, endPoint y: 414, distance: 28.0
click at [622, 434] on label "Características" at bounding box center [654, 432] width 267 height 31
click at [0, 0] on input "Características" at bounding box center [0, 0] width 0 height 0
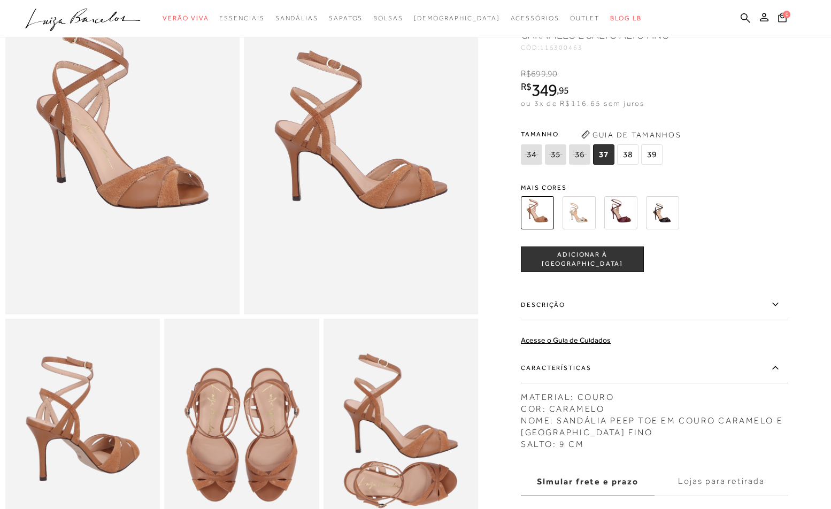
scroll to position [113, 0]
click at [581, 216] on img at bounding box center [579, 212] width 33 height 33
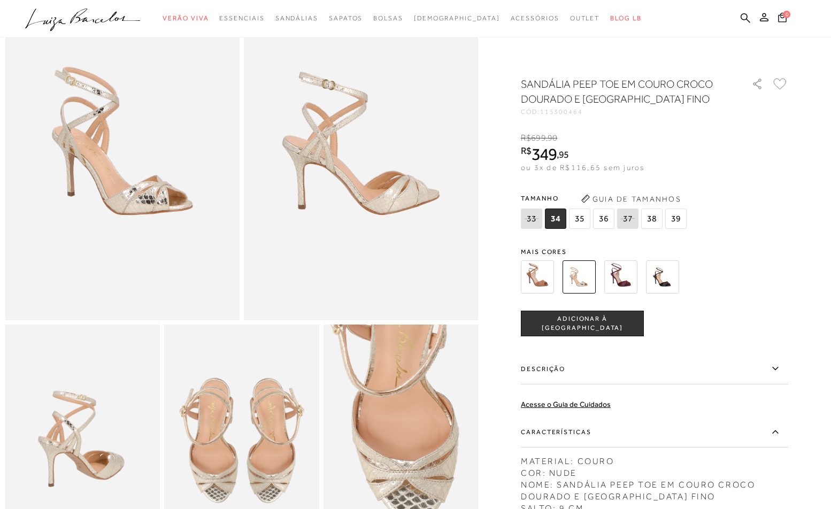
scroll to position [140, 0]
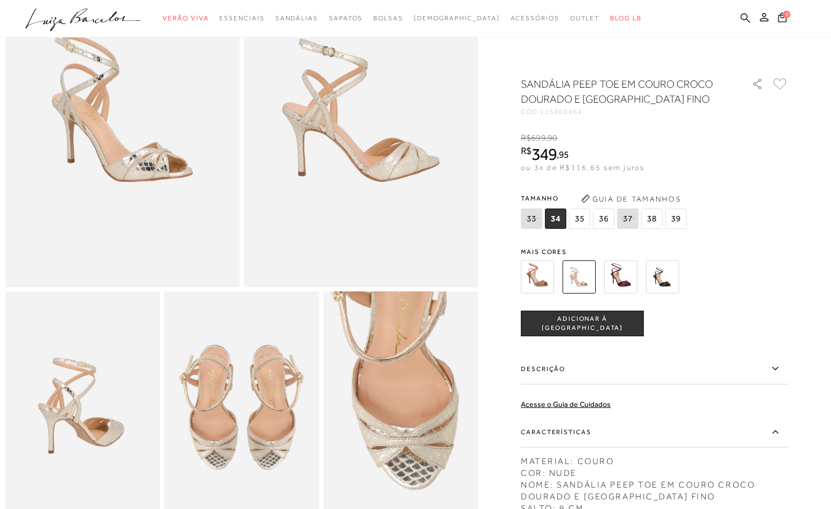
click at [662, 285] on img at bounding box center [662, 276] width 33 height 33
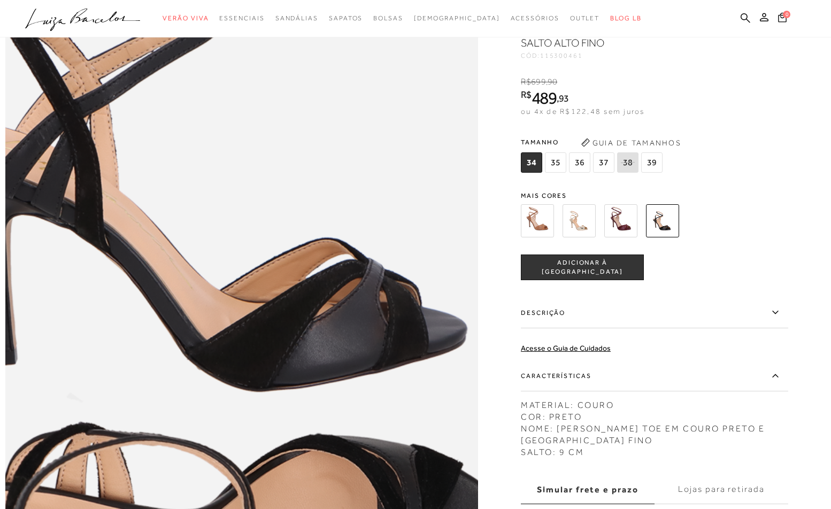
scroll to position [796, 0]
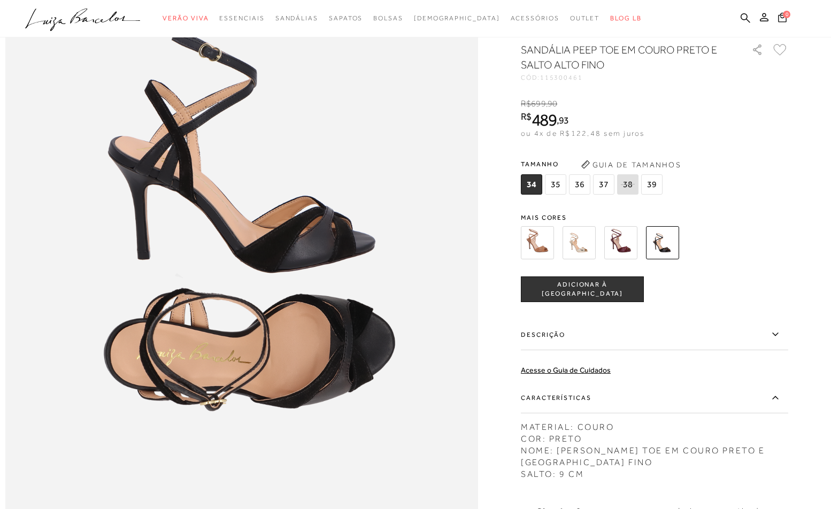
click at [627, 247] on img at bounding box center [620, 242] width 33 height 33
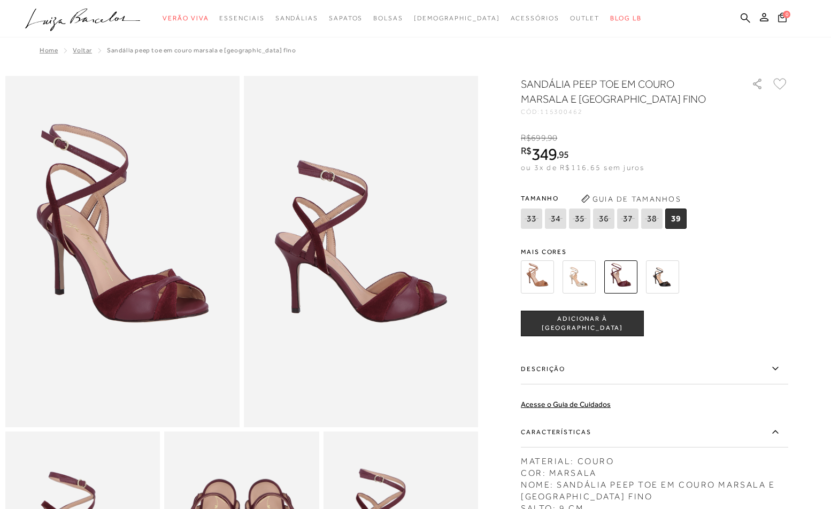
click at [533, 273] on img at bounding box center [537, 276] width 33 height 33
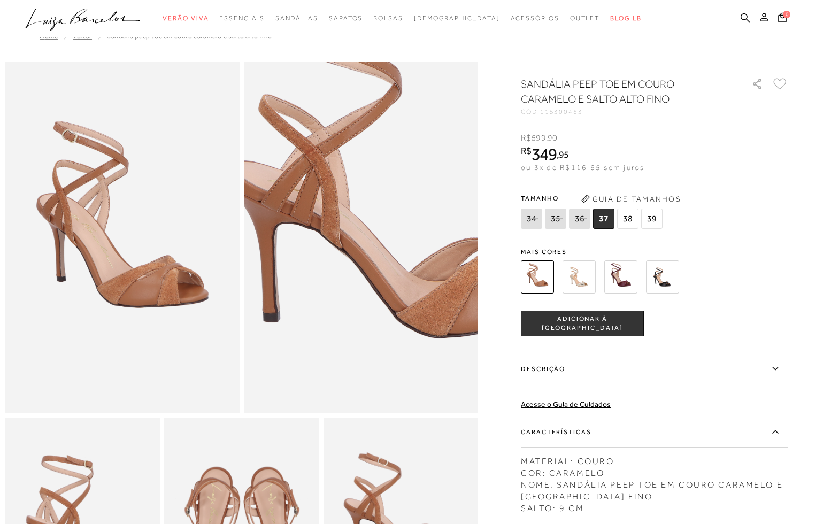
scroll to position [17, 0]
